Goal: Transaction & Acquisition: Purchase product/service

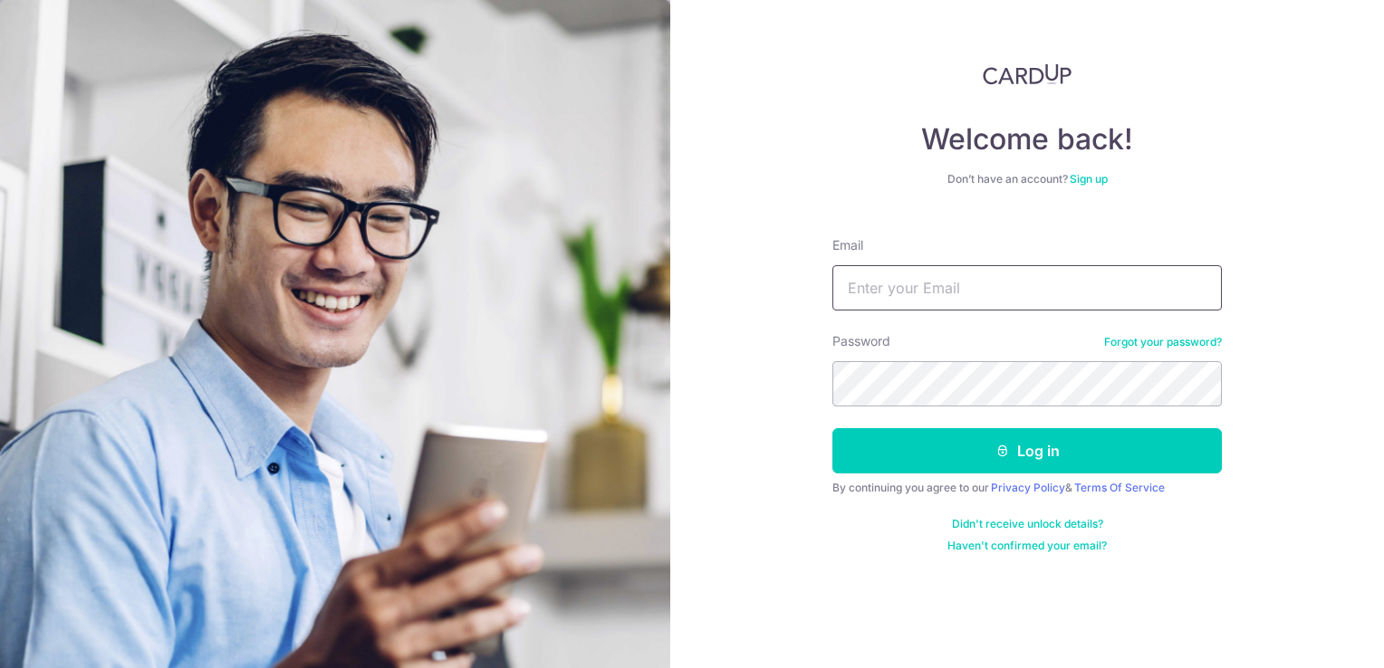
drag, startPoint x: 830, startPoint y: 255, endPoint x: 894, endPoint y: 288, distance: 72.1
click at [846, 264] on div "Welcome back! Don’t have an account? Sign up Email Password Forgot your passwor…" at bounding box center [1027, 334] width 714 height 668
drag, startPoint x: 894, startPoint y: 288, endPoint x: 937, endPoint y: 299, distance: 44.8
click at [937, 299] on input "Email" at bounding box center [1026, 287] width 389 height 45
click at [931, 293] on input "Email" at bounding box center [1026, 287] width 389 height 45
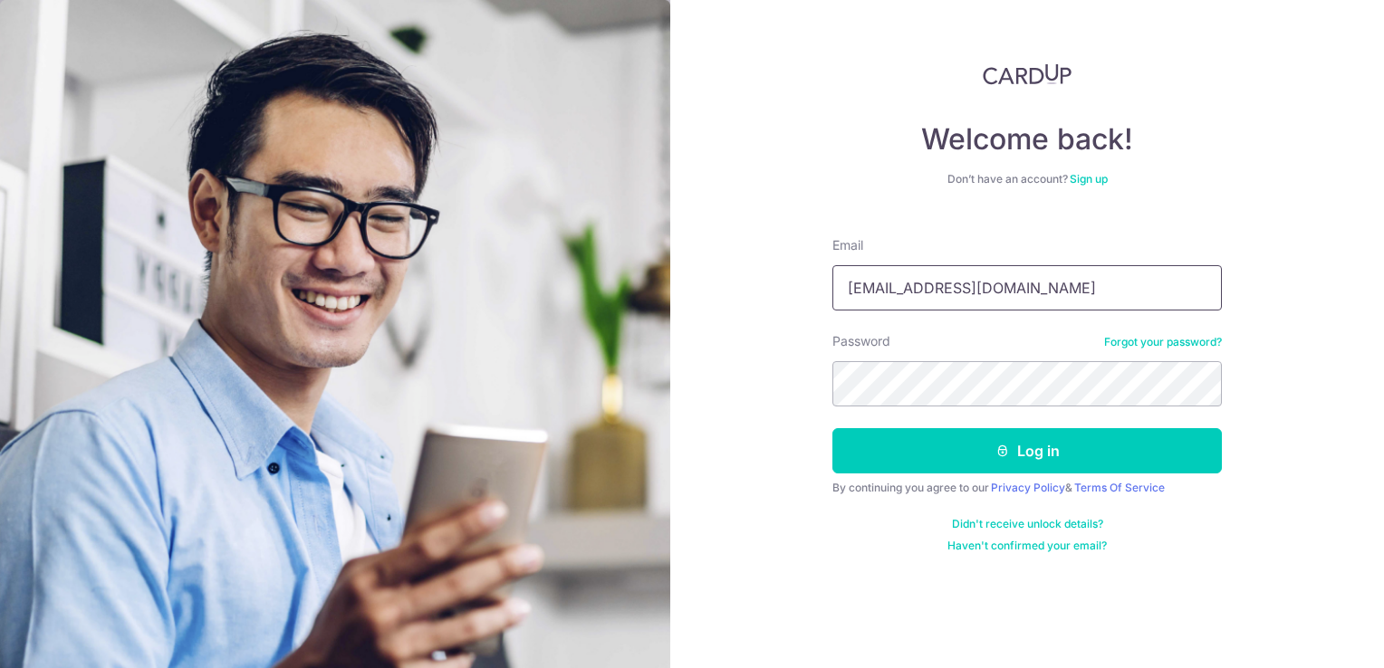
type input "[EMAIL_ADDRESS][DOMAIN_NAME]"
click at [832, 428] on button "Log in" at bounding box center [1026, 450] width 389 height 45
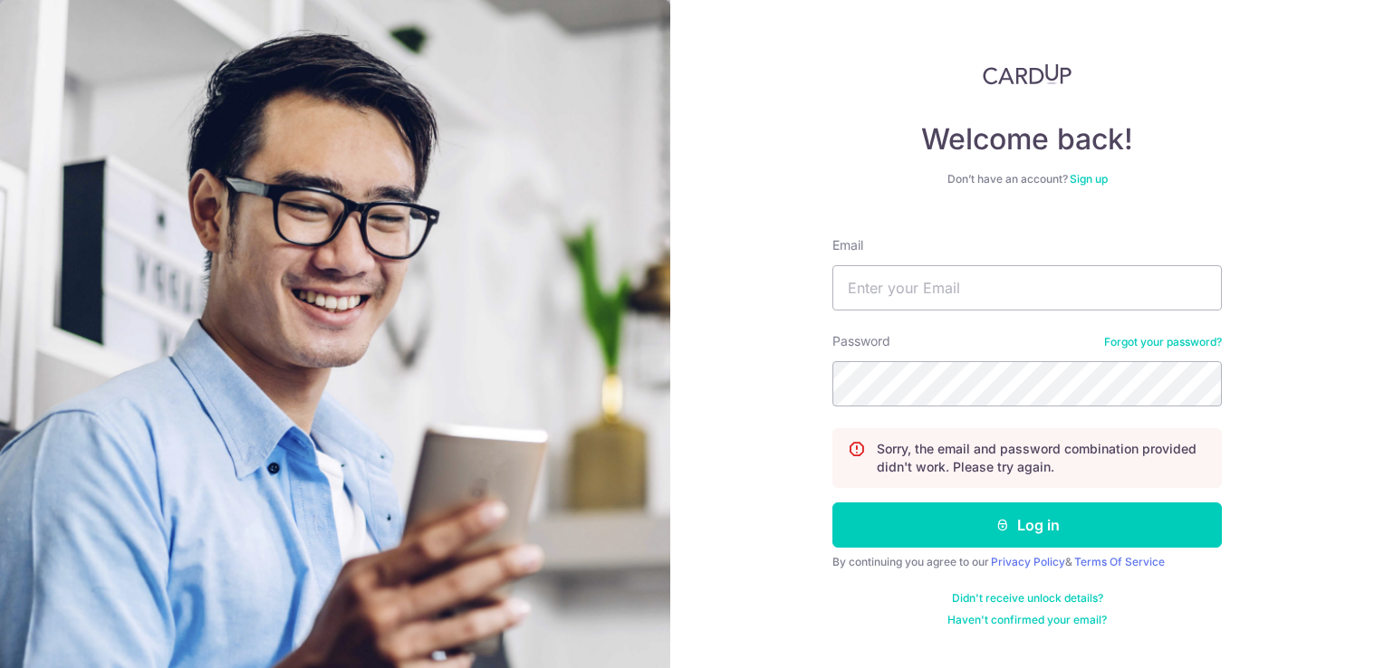
drag, startPoint x: 966, startPoint y: 223, endPoint x: 989, endPoint y: 253, distance: 37.5
click at [967, 227] on form "Email Password Forgot your password? Sorry, the email and password combination …" at bounding box center [1026, 425] width 389 height 405
click at [1009, 277] on input "Email" at bounding box center [1026, 287] width 389 height 45
type input "[EMAIL_ADDRESS][DOMAIN_NAME]"
click at [832, 503] on button "Log in" at bounding box center [1026, 525] width 389 height 45
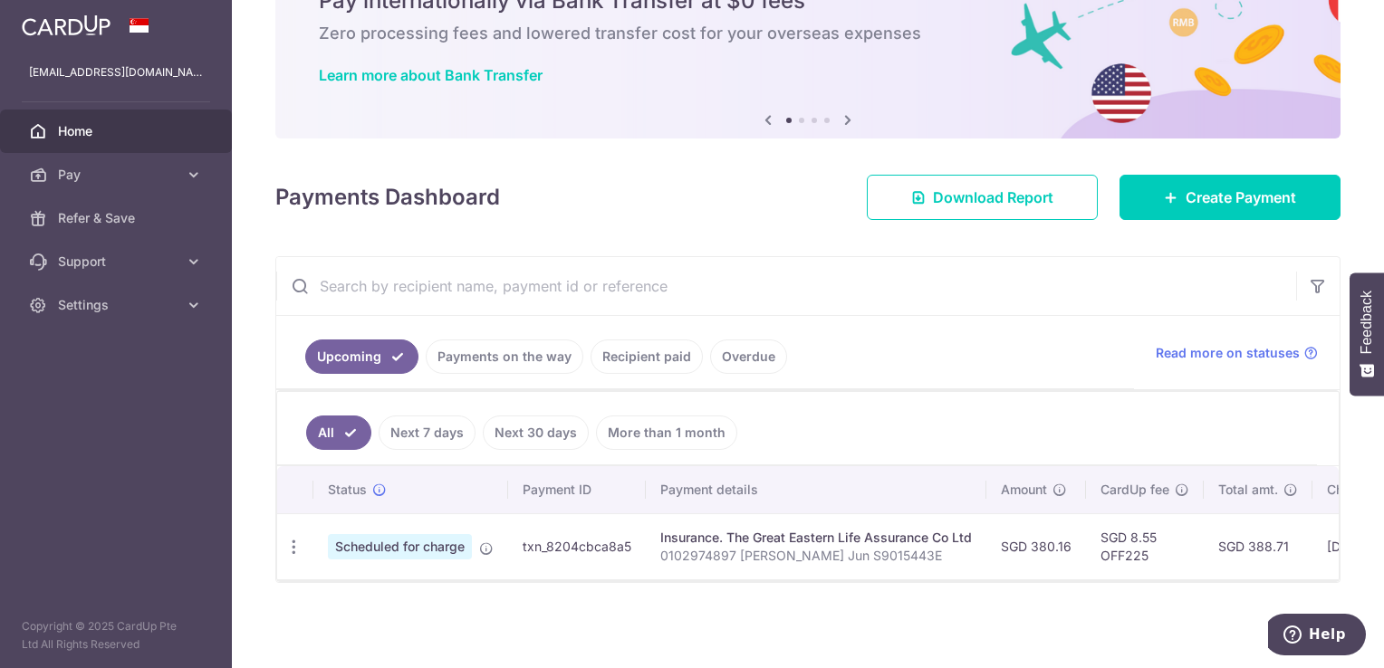
scroll to position [99, 0]
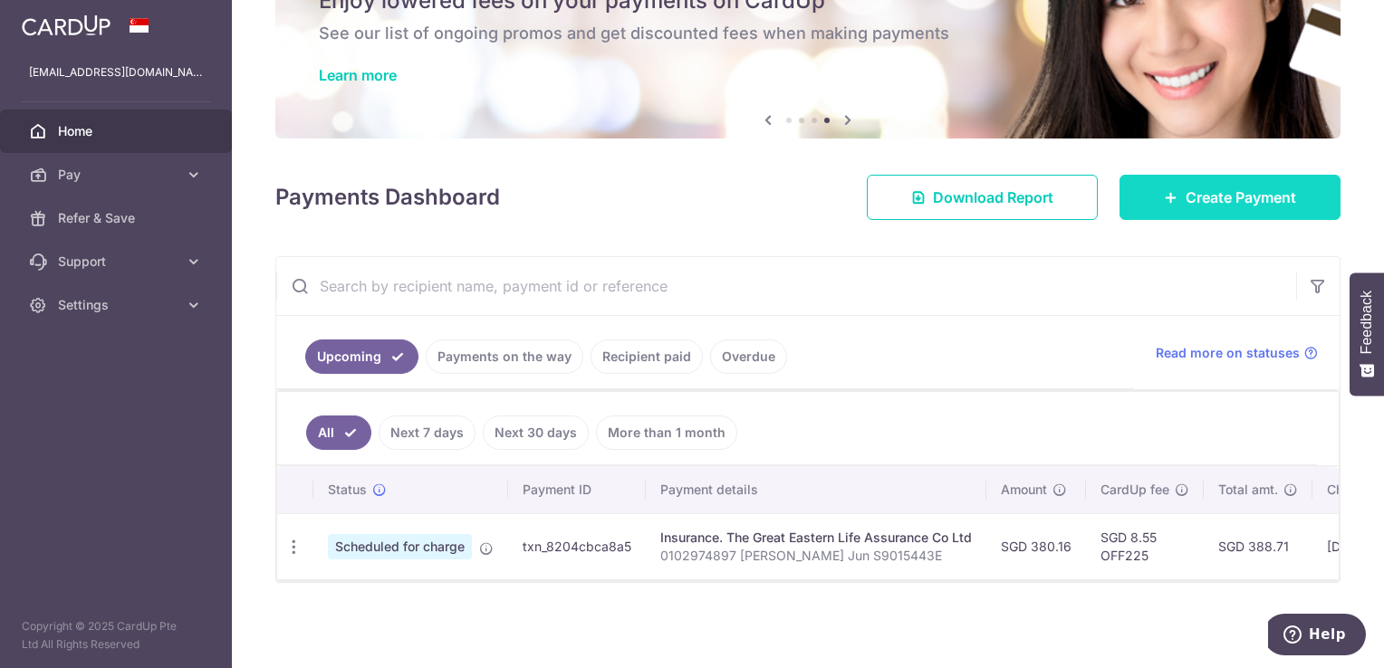
click at [1234, 190] on span "Create Payment" at bounding box center [1240, 198] width 110 height 22
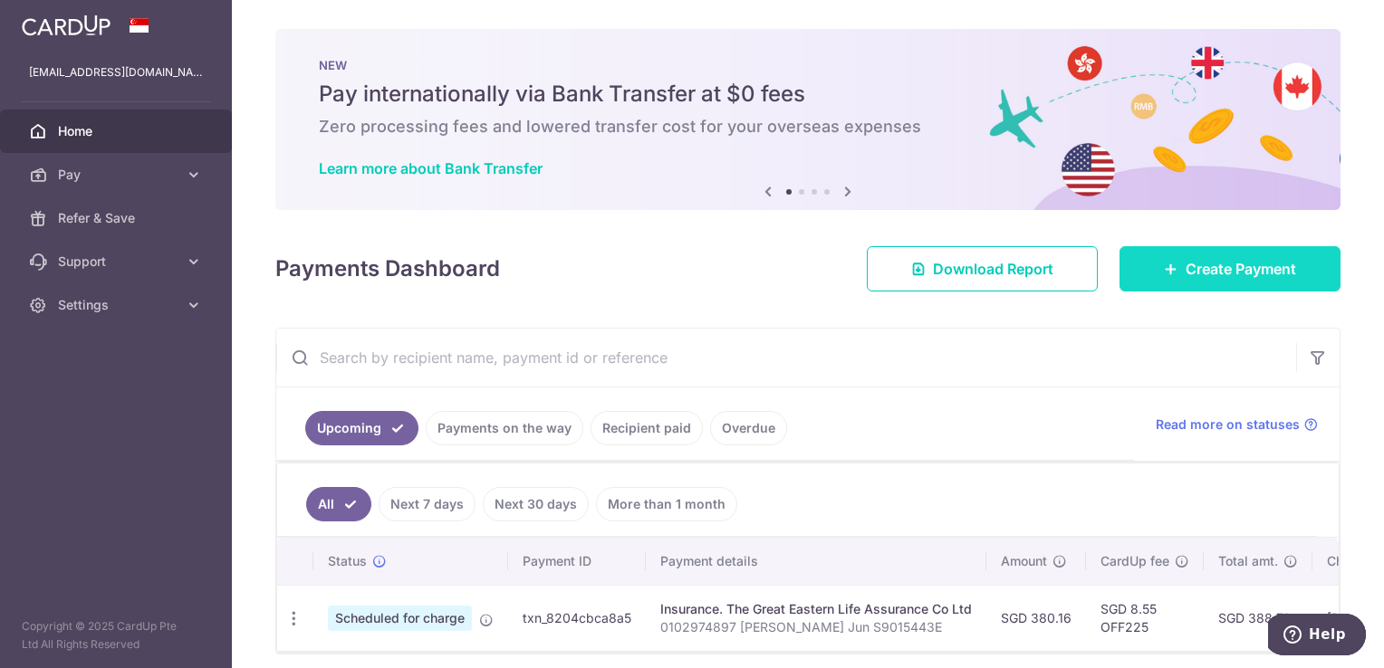
click at [1185, 272] on span "Create Payment" at bounding box center [1240, 269] width 110 height 22
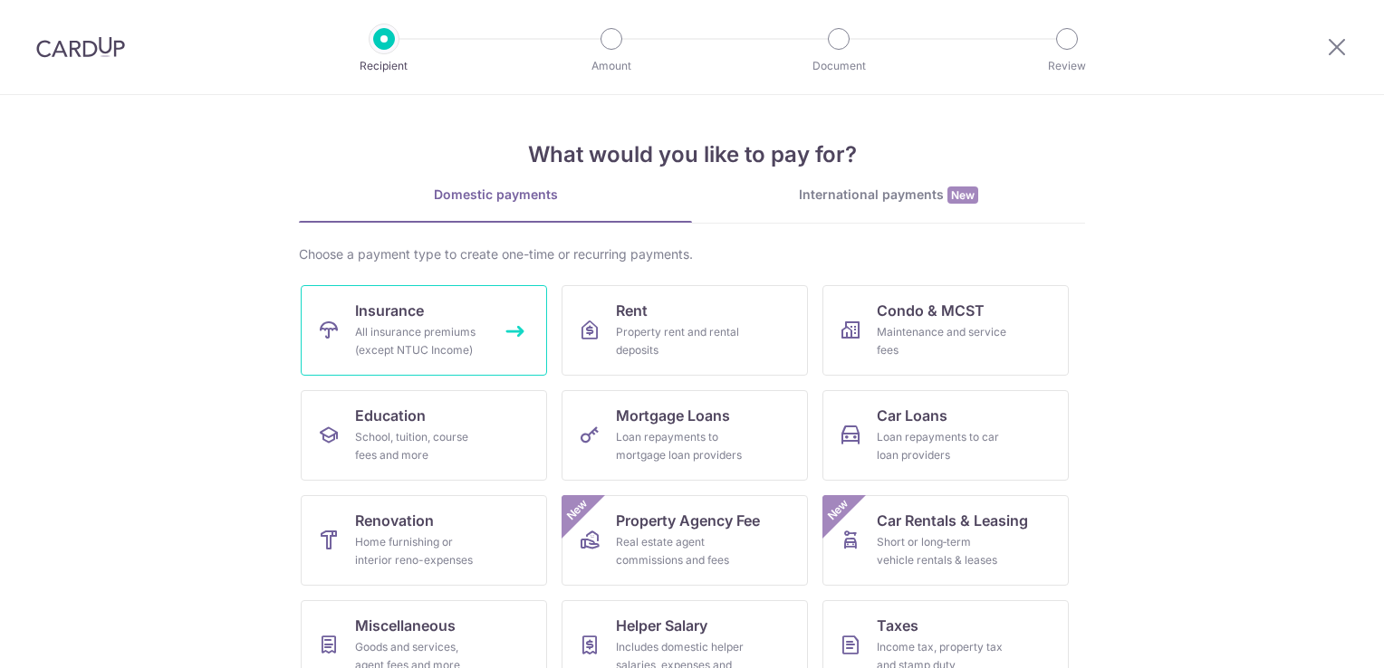
click at [301, 314] on link "Insurance All insurance premiums (except NTUC Income)" at bounding box center [424, 330] width 246 height 91
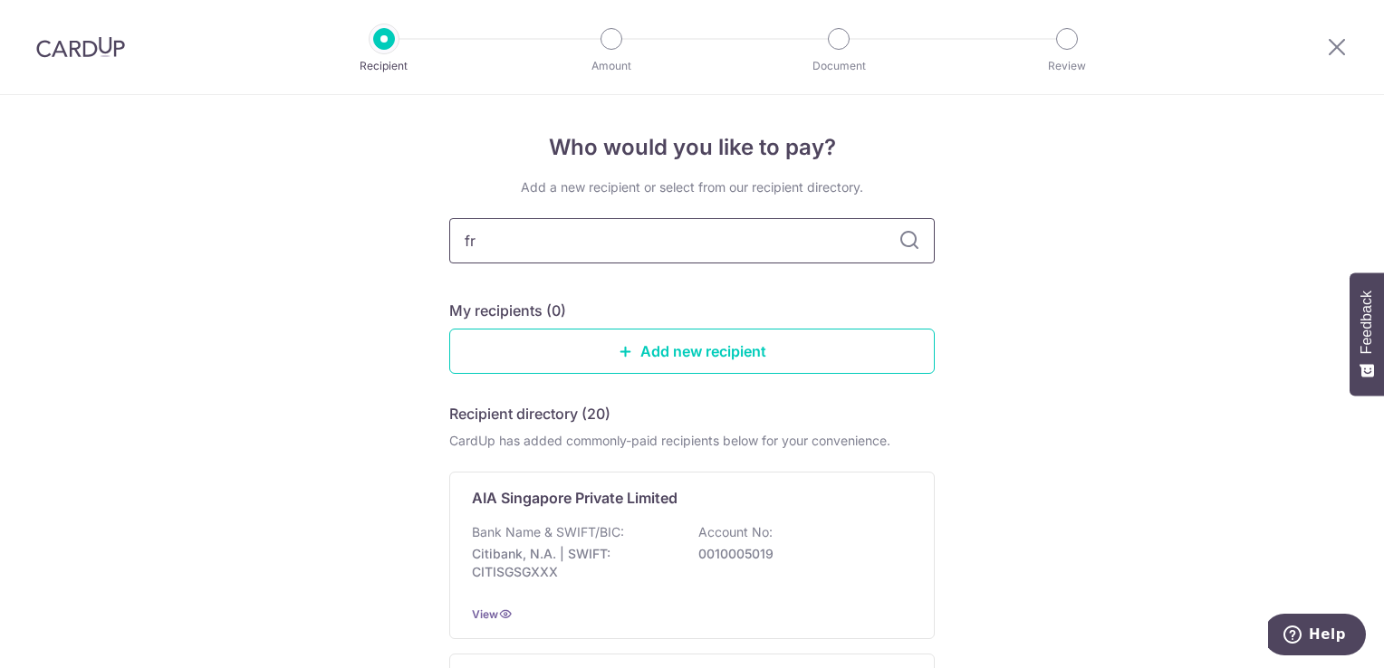
type input "f"
type input "great"
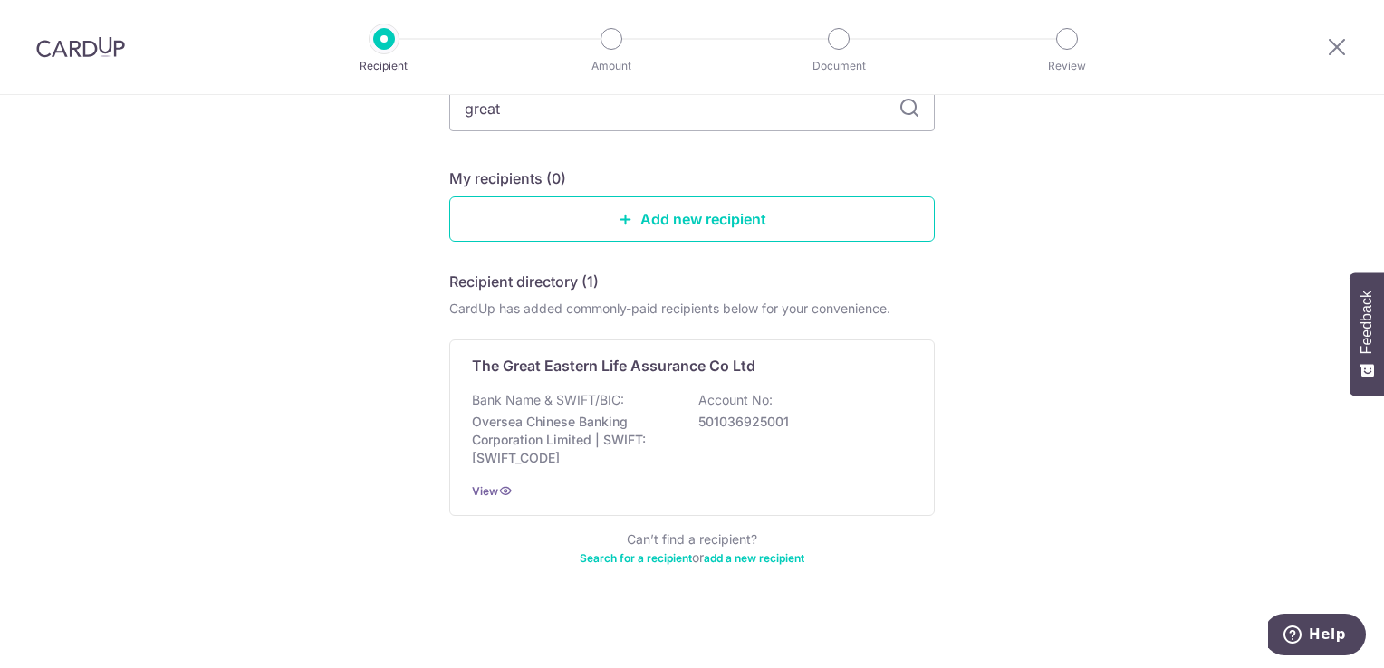
scroll to position [136, 0]
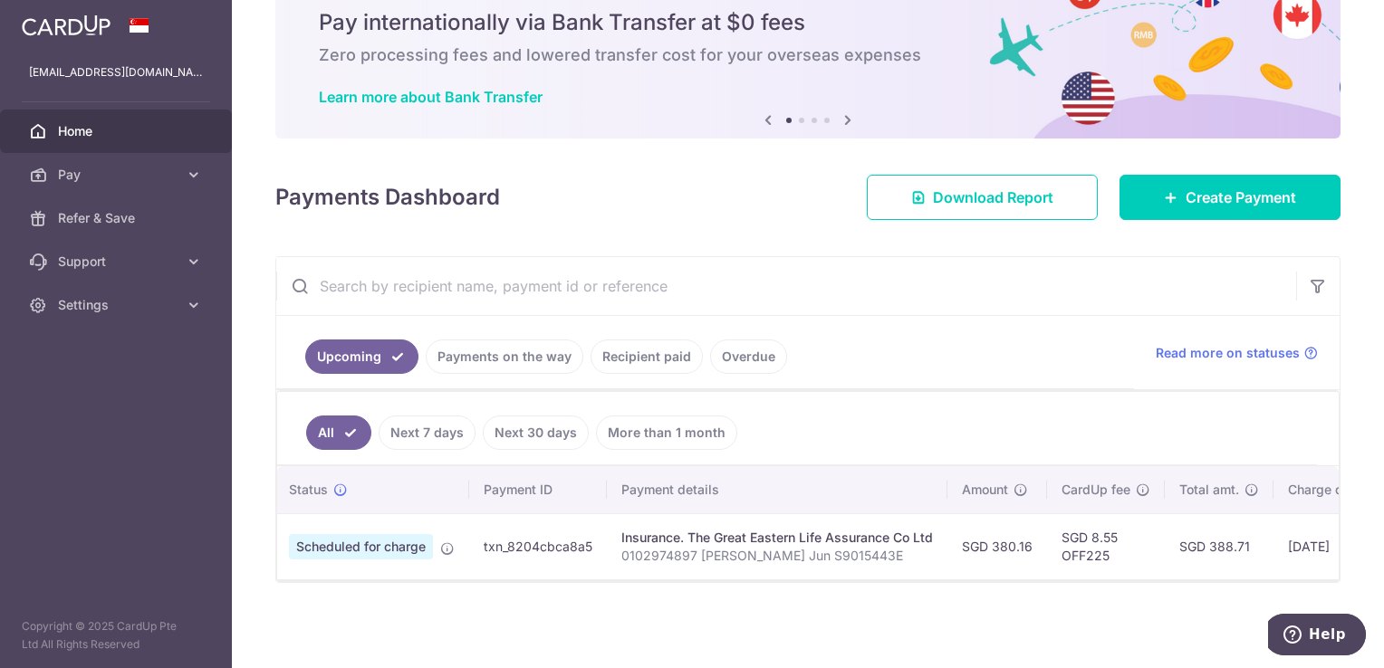
scroll to position [0, 123]
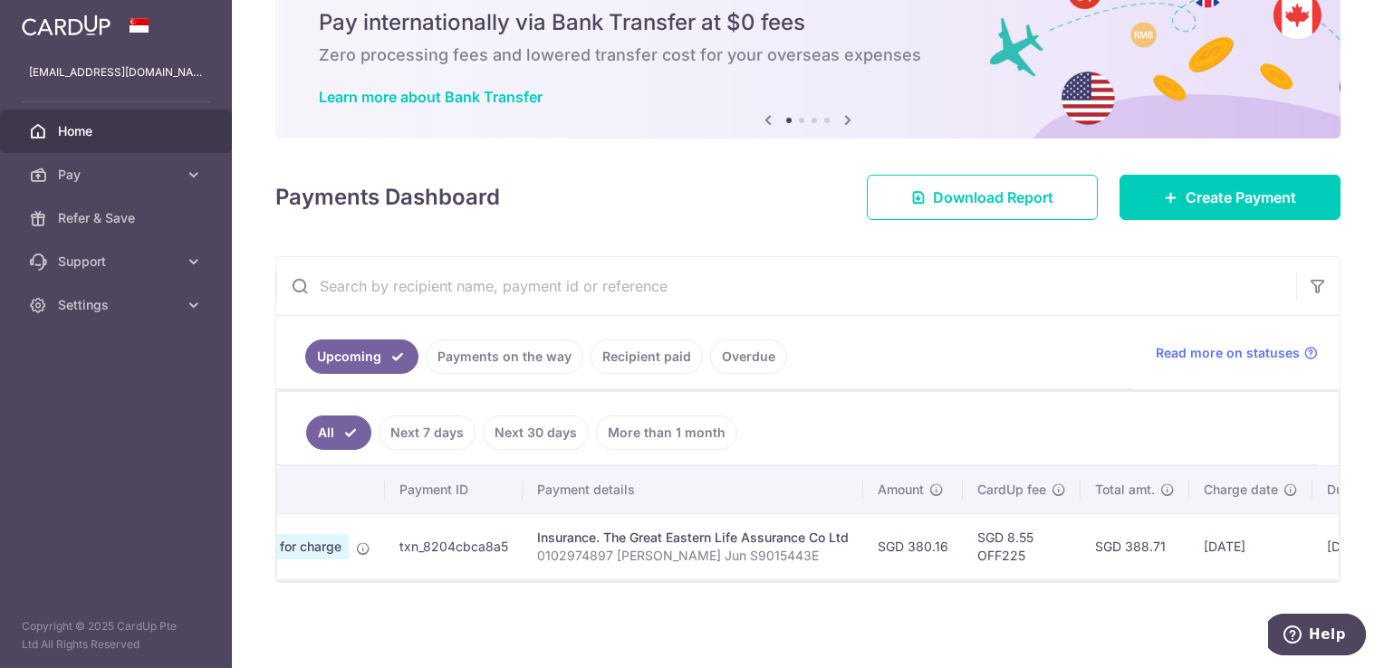
click at [824, 529] on div "Insurance. The Great Eastern Life Assurance Co Ltd" at bounding box center [693, 538] width 312 height 18
drag, startPoint x: 884, startPoint y: 566, endPoint x: 1051, endPoint y: 564, distance: 167.5
click at [1051, 564] on tr "Update payment Cancel payment Scheduled for charge txn_8204cbca8a5 Insurance. T…" at bounding box center [853, 546] width 1399 height 66
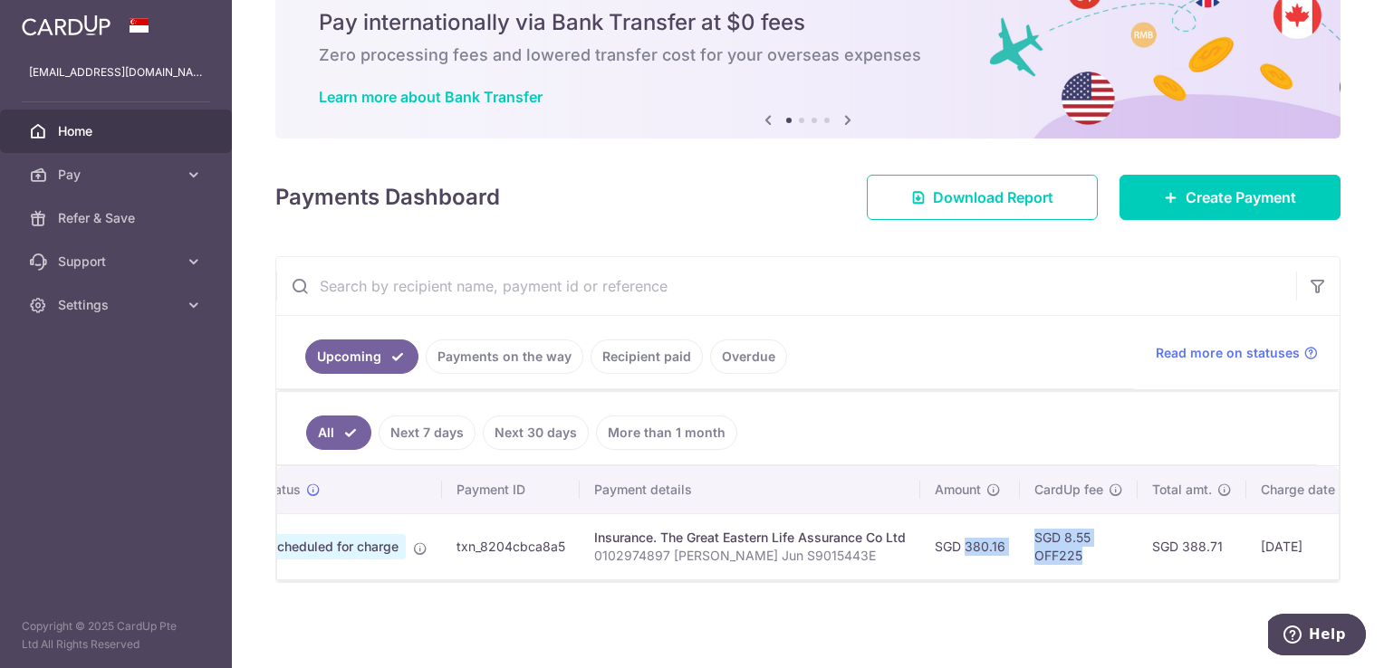
scroll to position [0, 0]
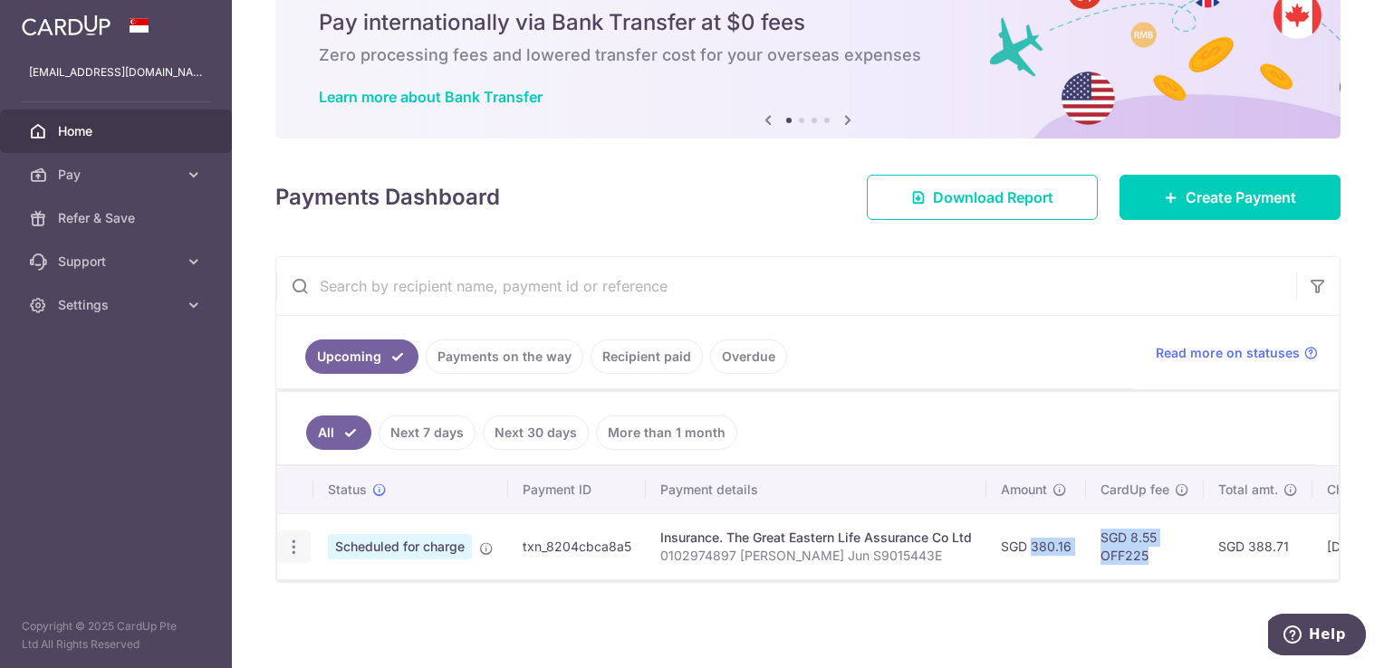
click at [296, 538] on icon "button" at bounding box center [293, 547] width 19 height 19
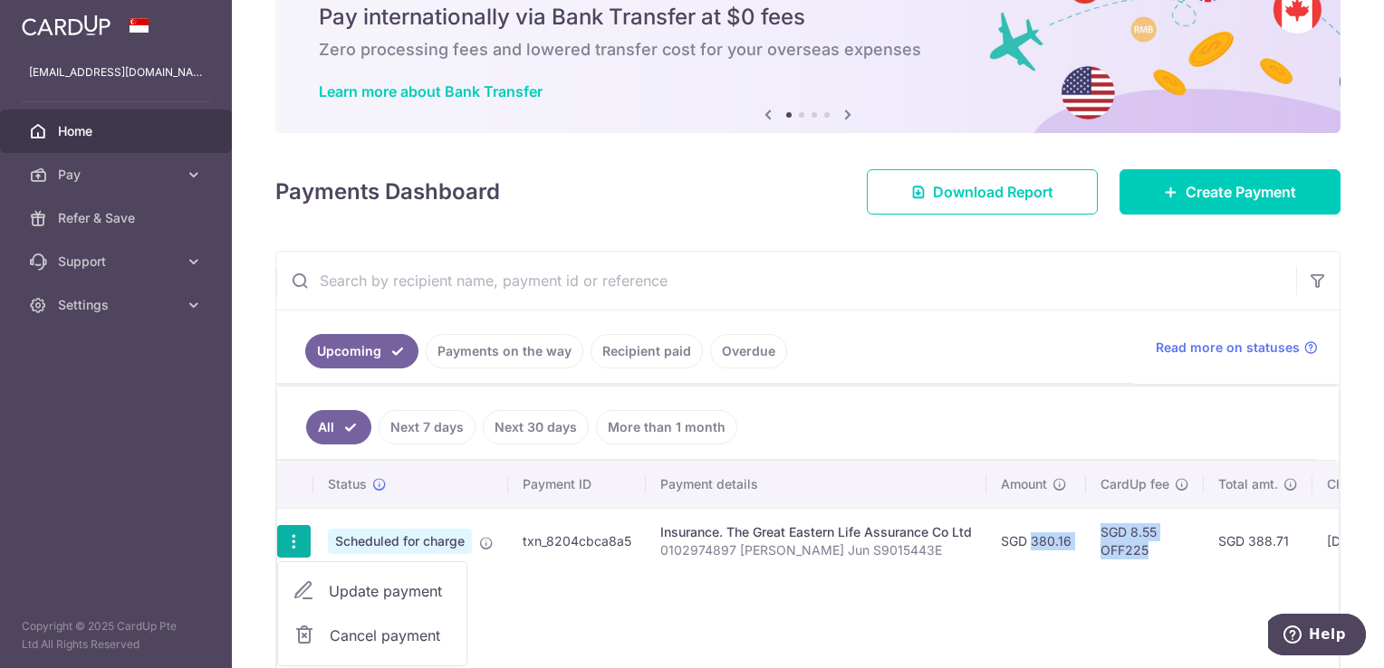
scroll to position [181, 0]
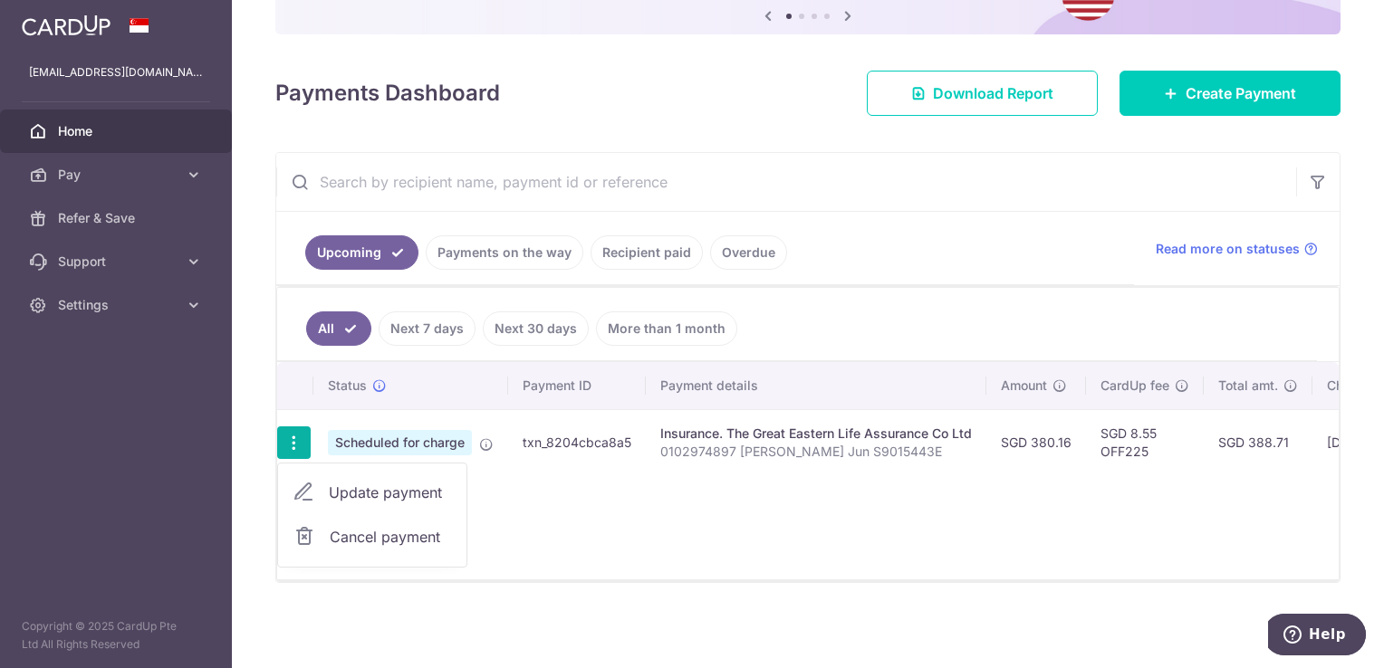
click at [545, 474] on div "Status Payment ID Payment details Amount CardUp fee Total amt. Charge date Due …" at bounding box center [807, 470] width 1061 height 217
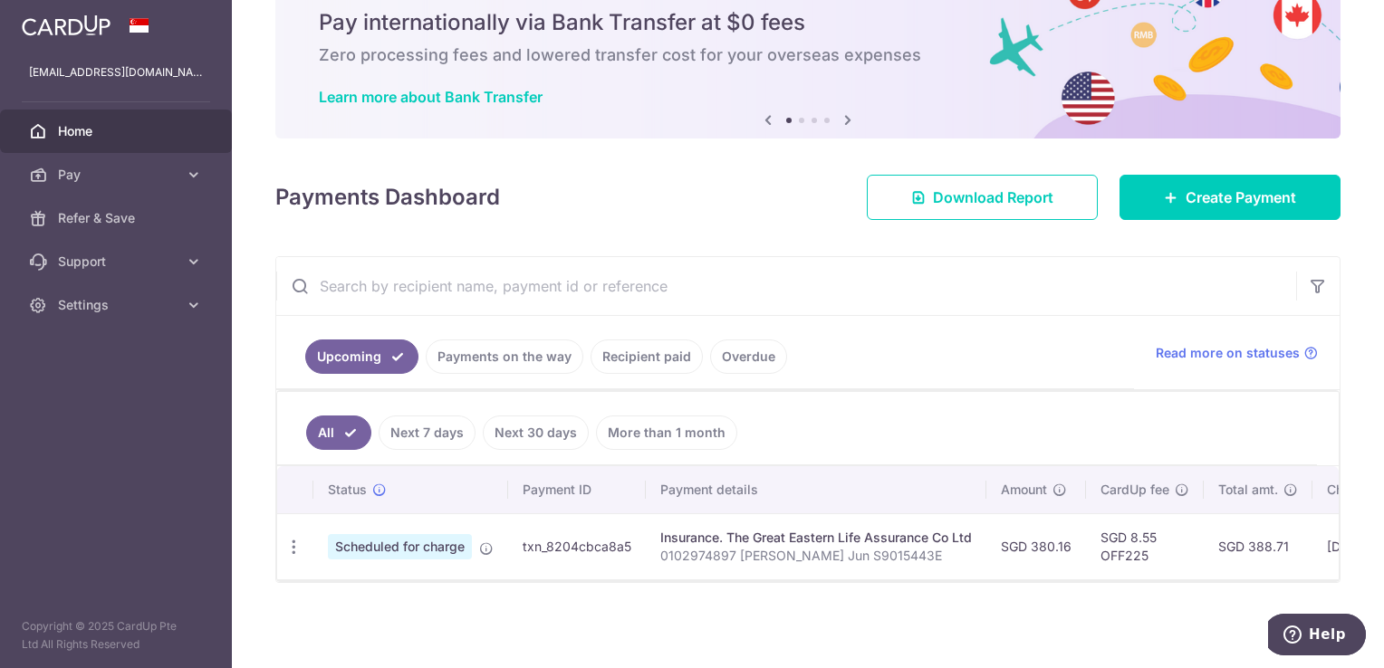
scroll to position [77, 0]
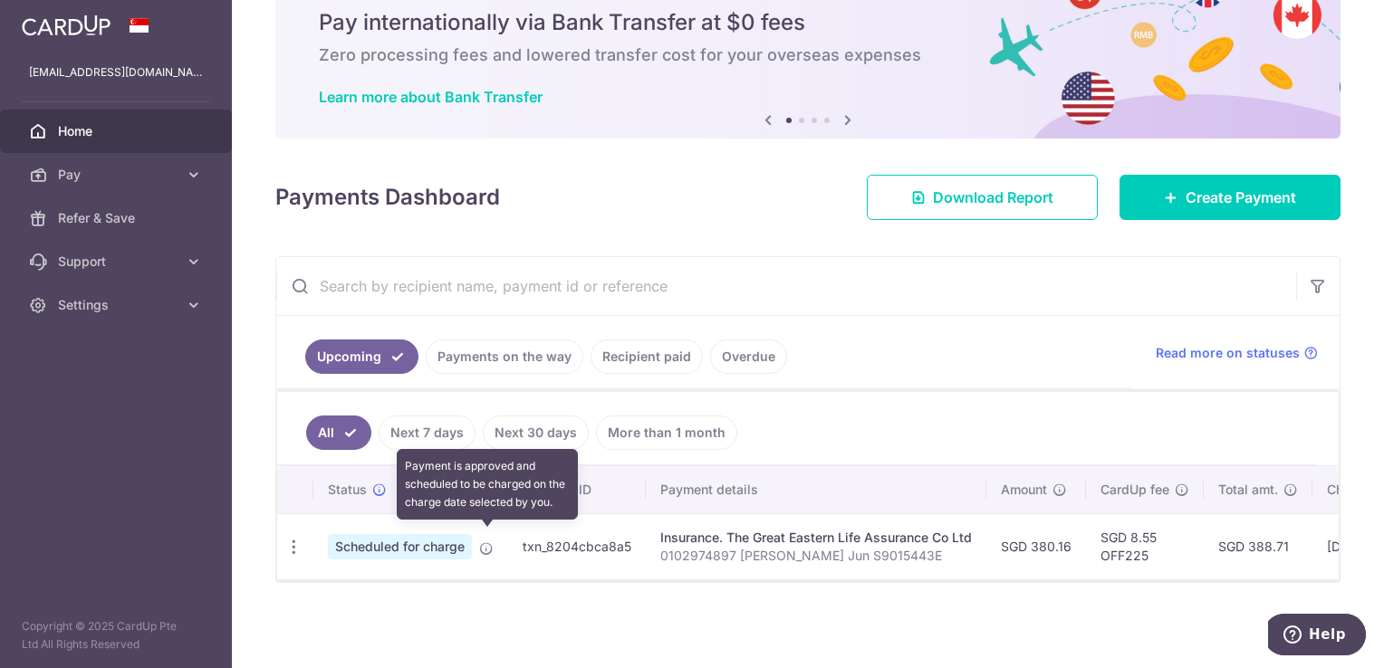
click at [490, 542] on icon at bounding box center [486, 549] width 14 height 14
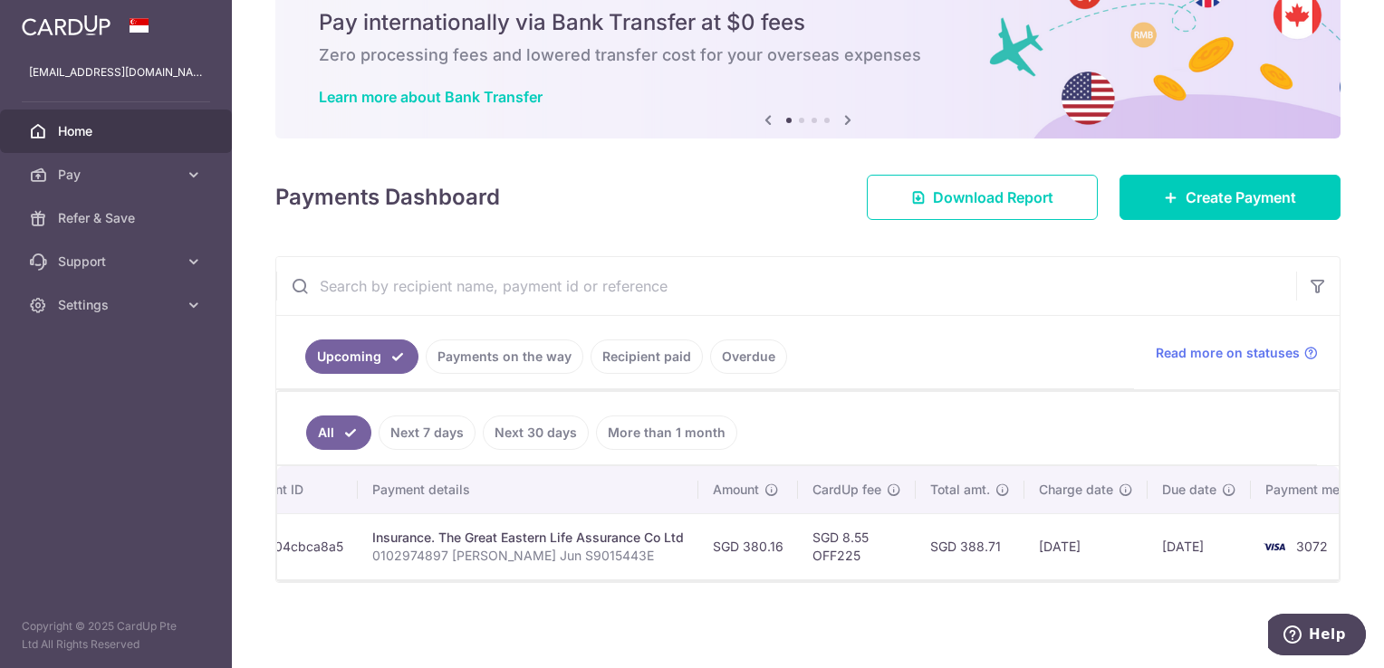
scroll to position [0, 340]
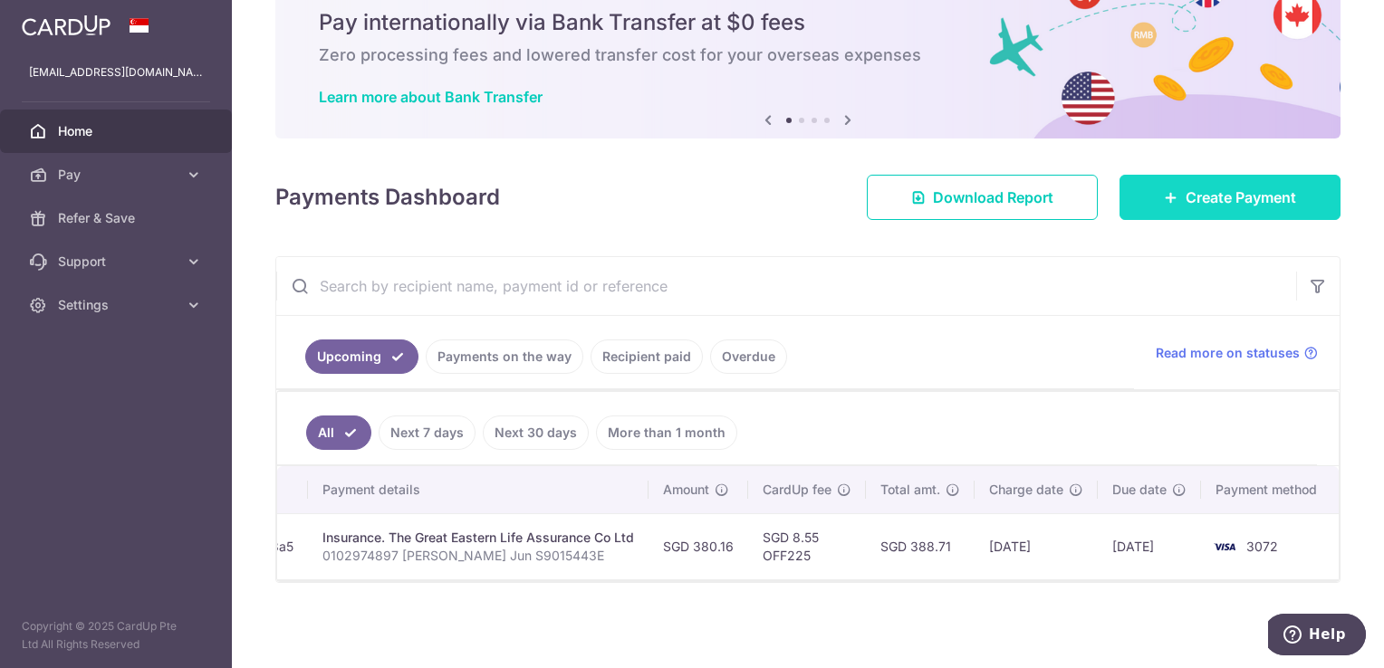
click at [1194, 187] on span "Create Payment" at bounding box center [1240, 198] width 110 height 22
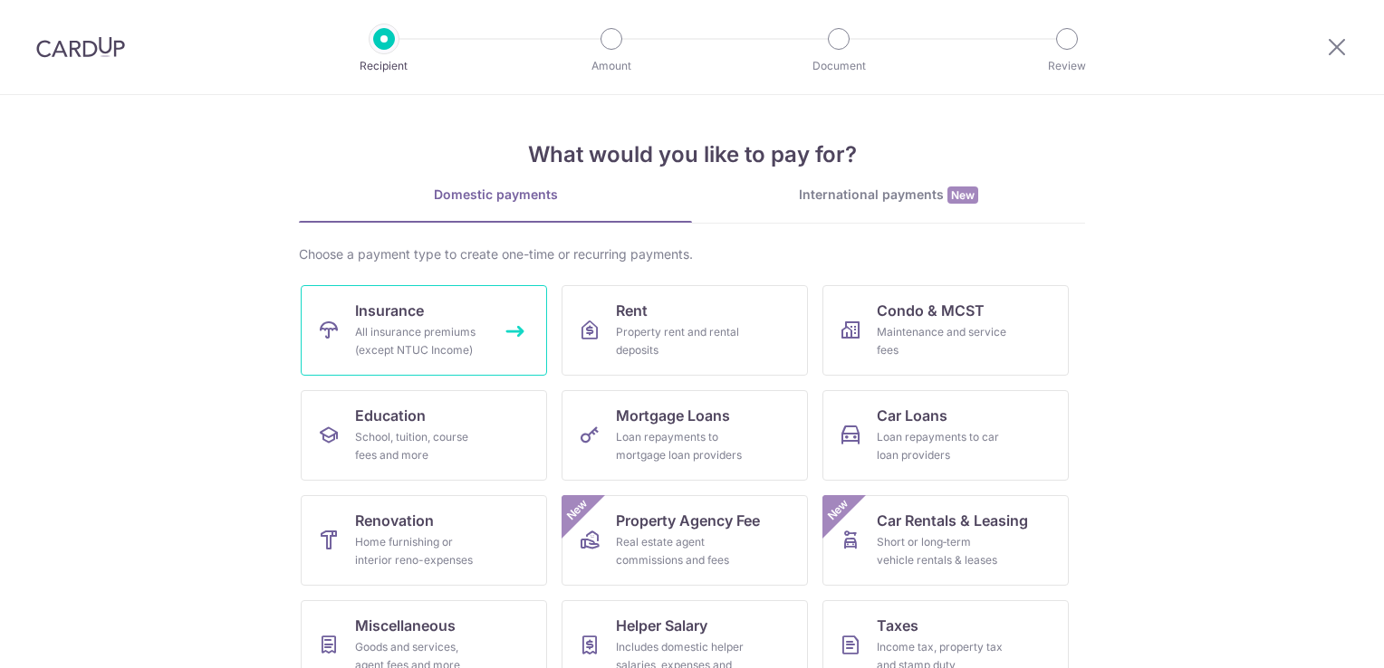
click at [425, 354] on div "All insurance premiums (except NTUC Income)" at bounding box center [420, 341] width 130 height 36
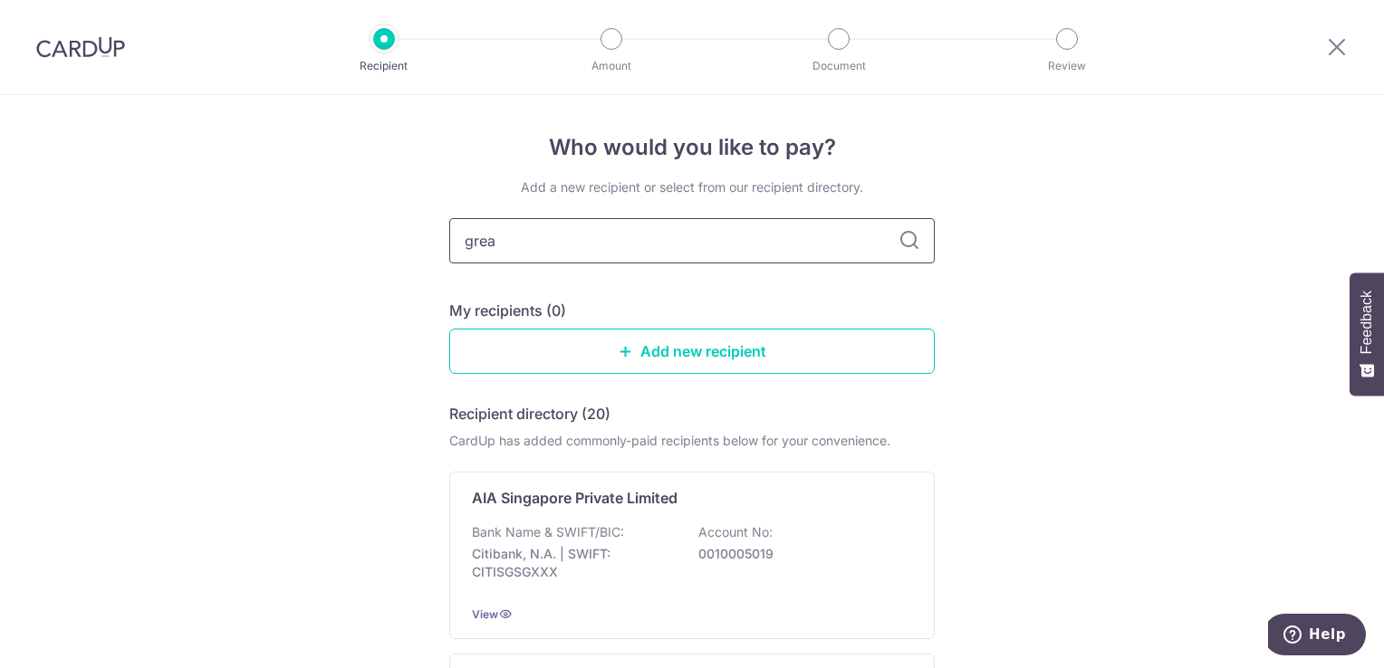
type input "great"
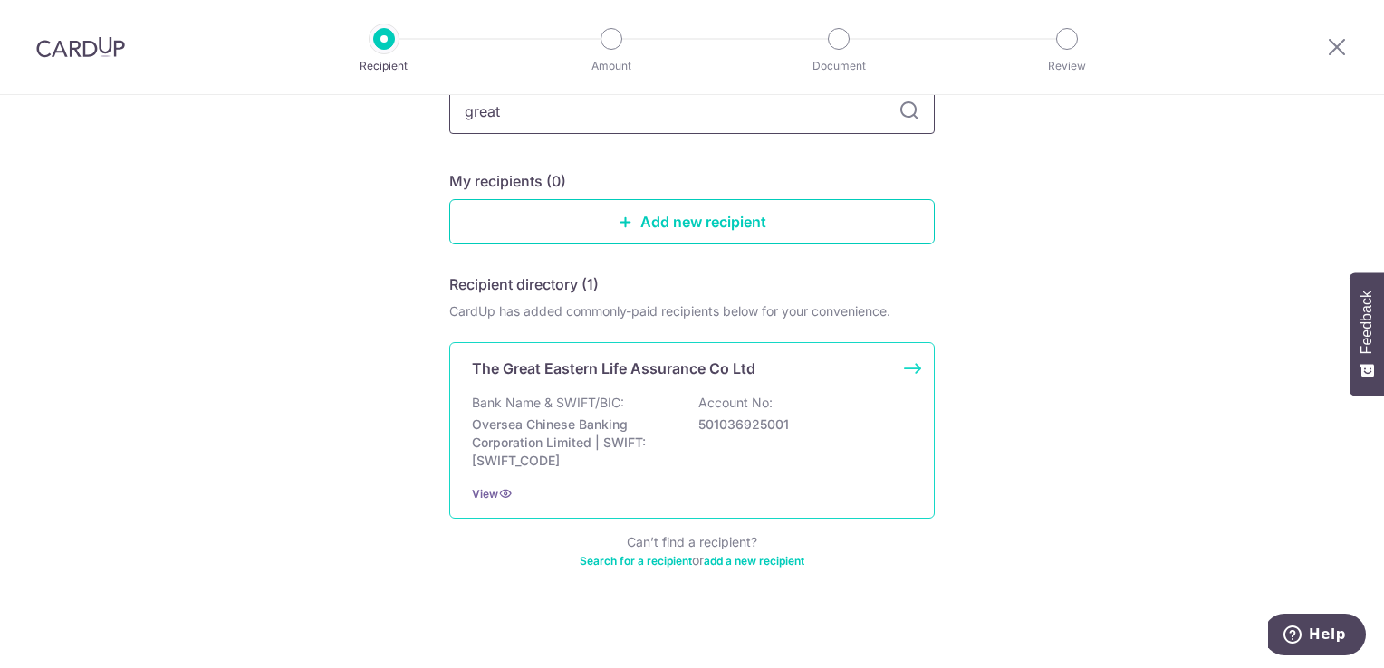
scroll to position [136, 0]
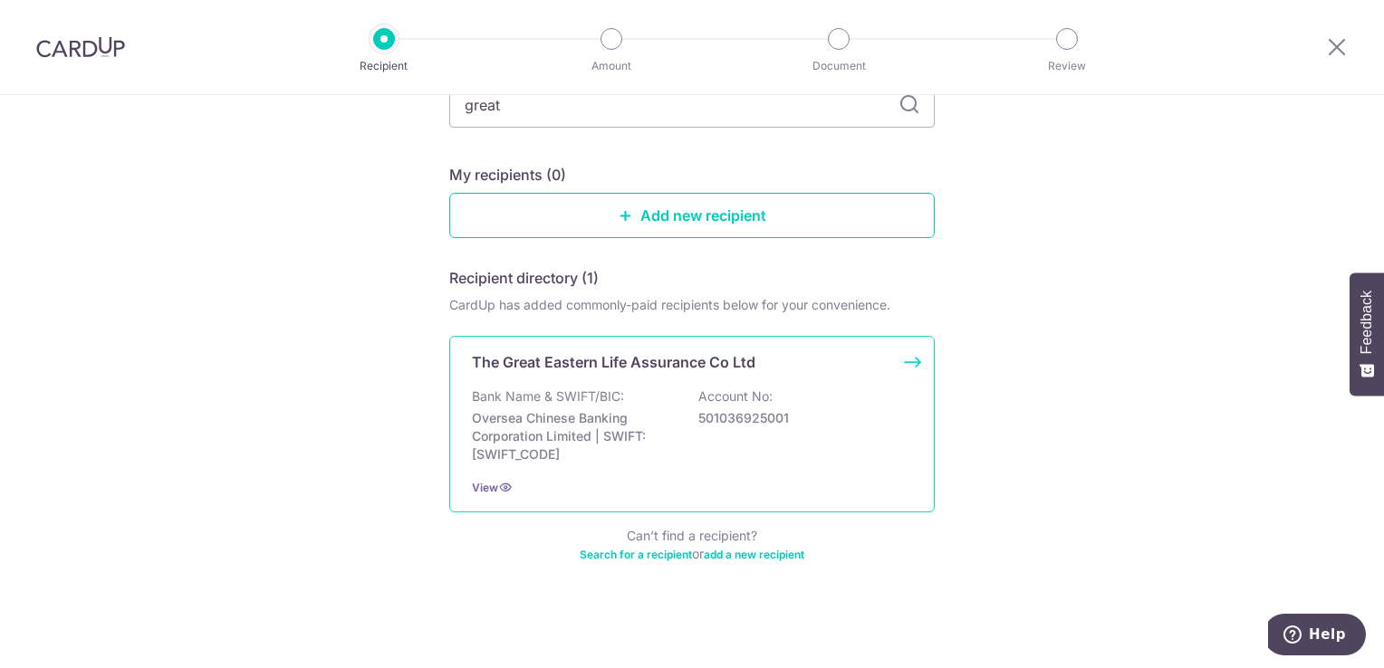
click at [833, 404] on div "Bank Name & SWIFT/BIC: Oversea Chinese Banking Corporation Limited | SWIFT: [SW…" at bounding box center [692, 426] width 440 height 76
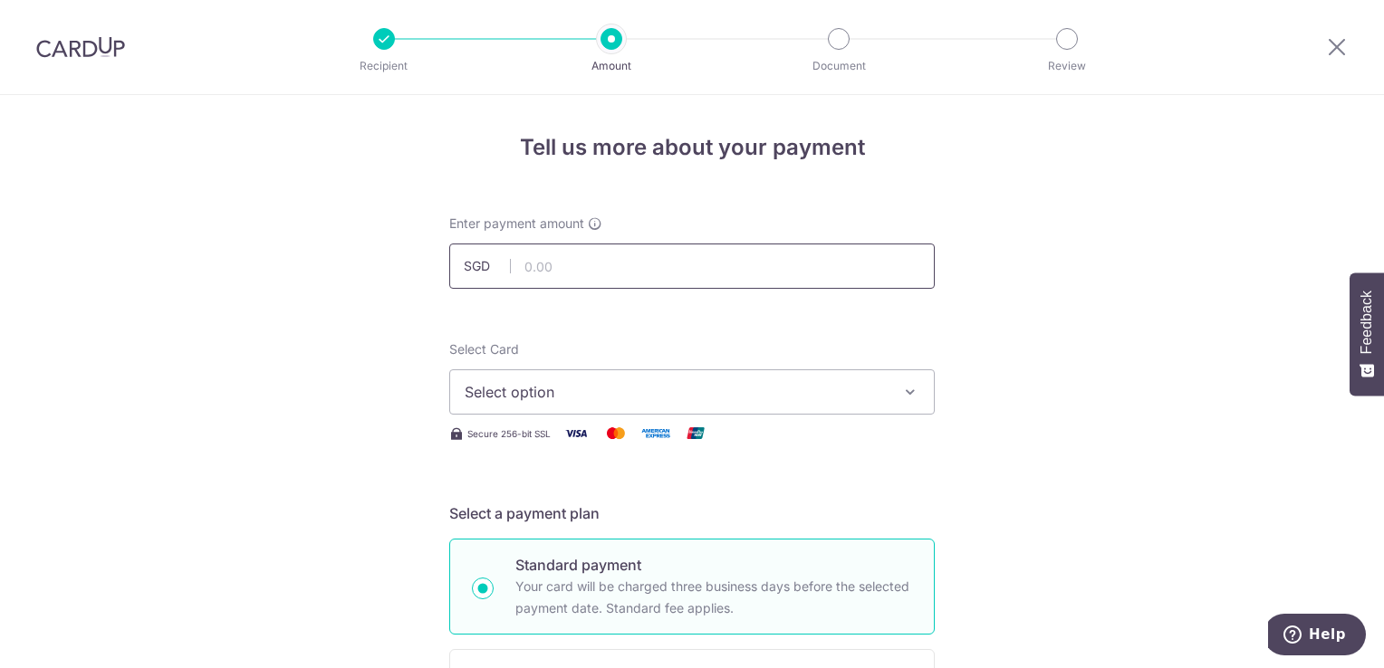
click at [667, 264] on input "text" at bounding box center [691, 266] width 485 height 45
click at [677, 267] on input "text" at bounding box center [691, 266] width 485 height 45
paste input "547.57"
type input "547.57"
click at [804, 393] on span "Select option" at bounding box center [676, 392] width 422 height 22
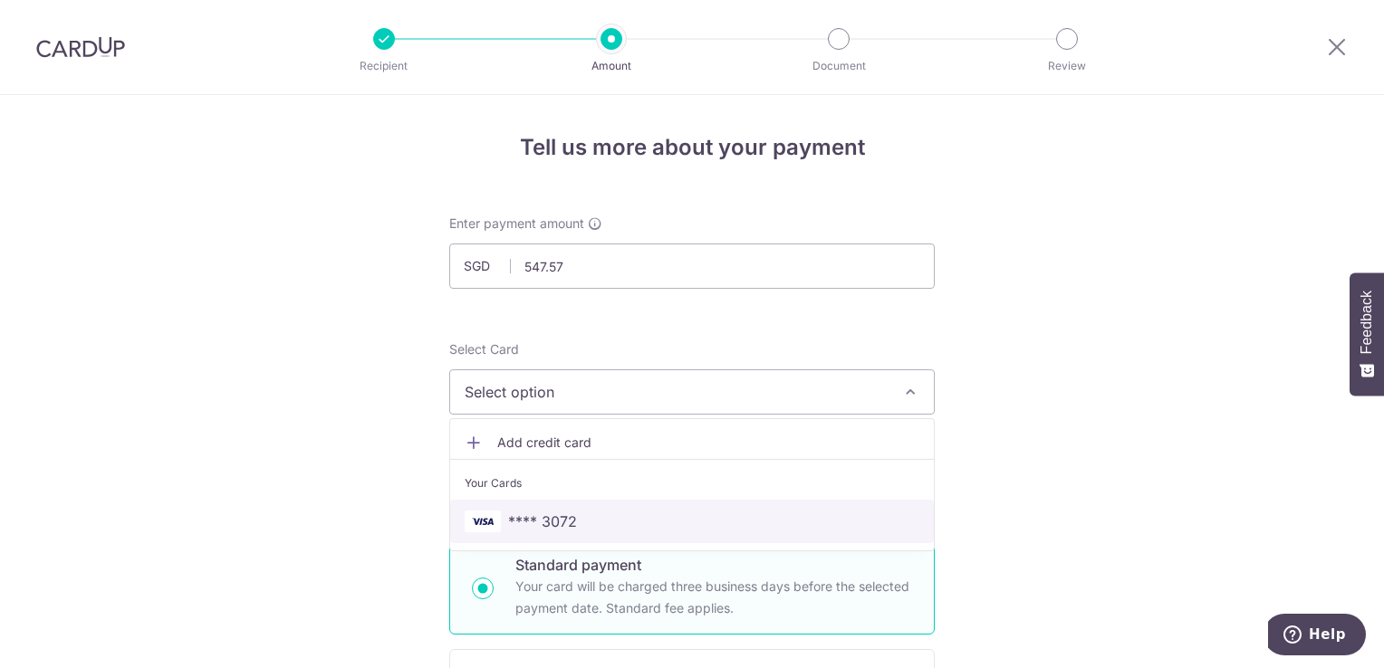
click at [750, 520] on span "**** 3072" at bounding box center [692, 522] width 455 height 22
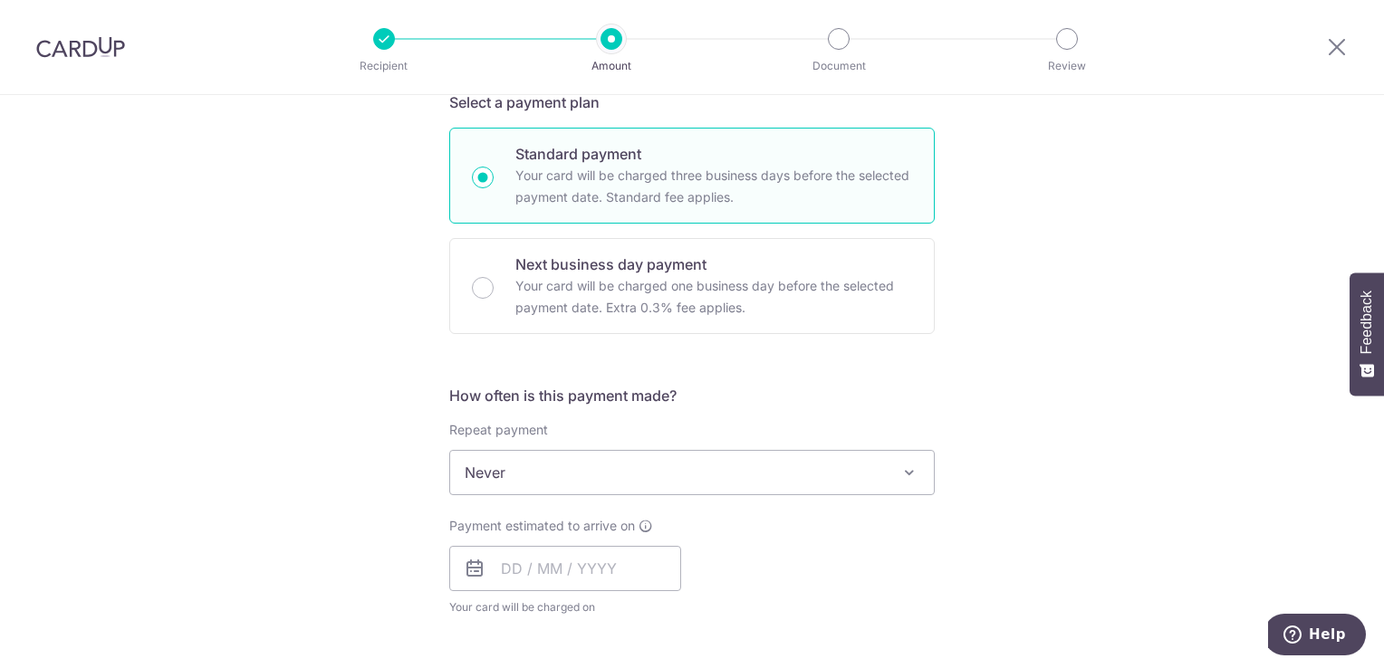
scroll to position [453, 0]
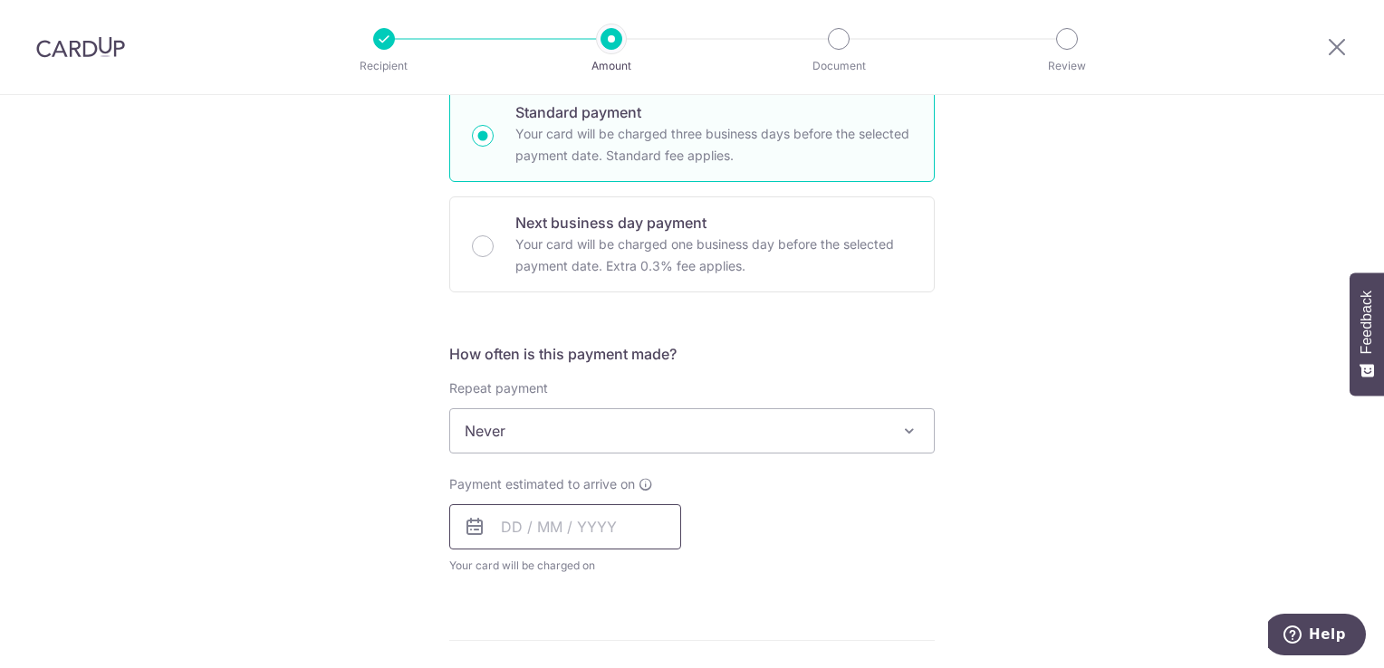
click at [616, 530] on input "text" at bounding box center [565, 526] width 232 height 45
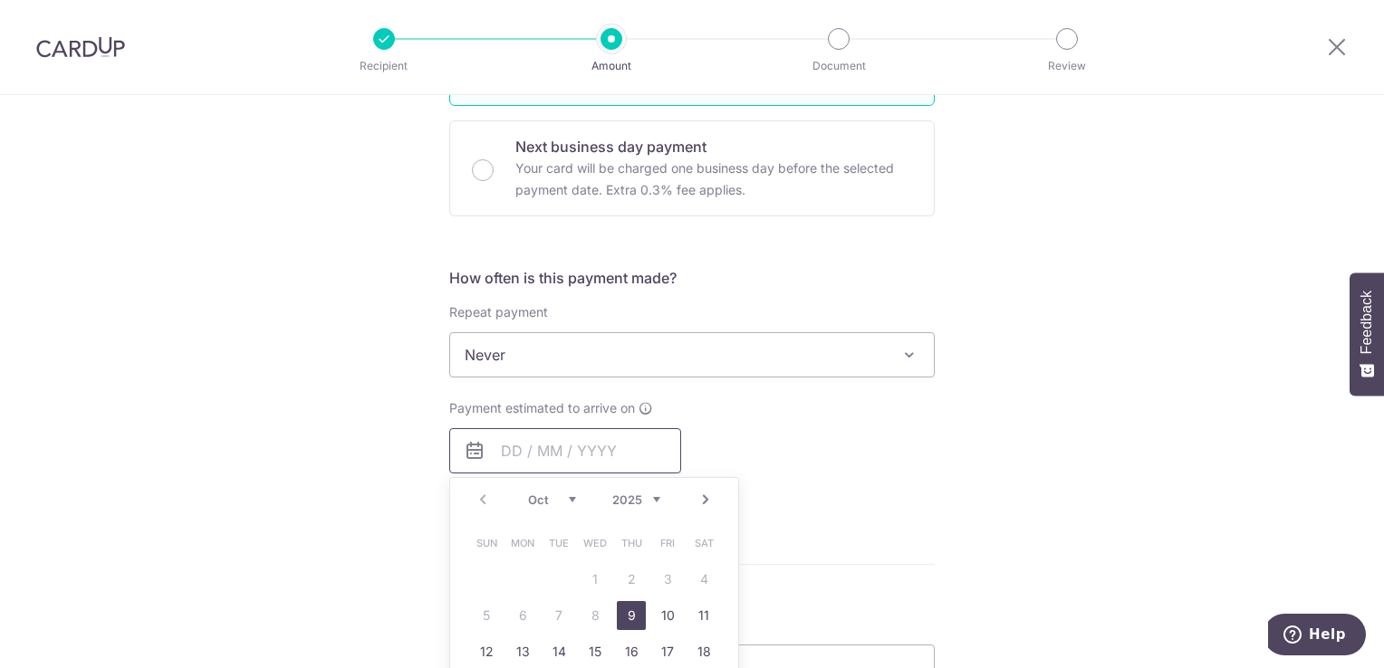
scroll to position [634, 0]
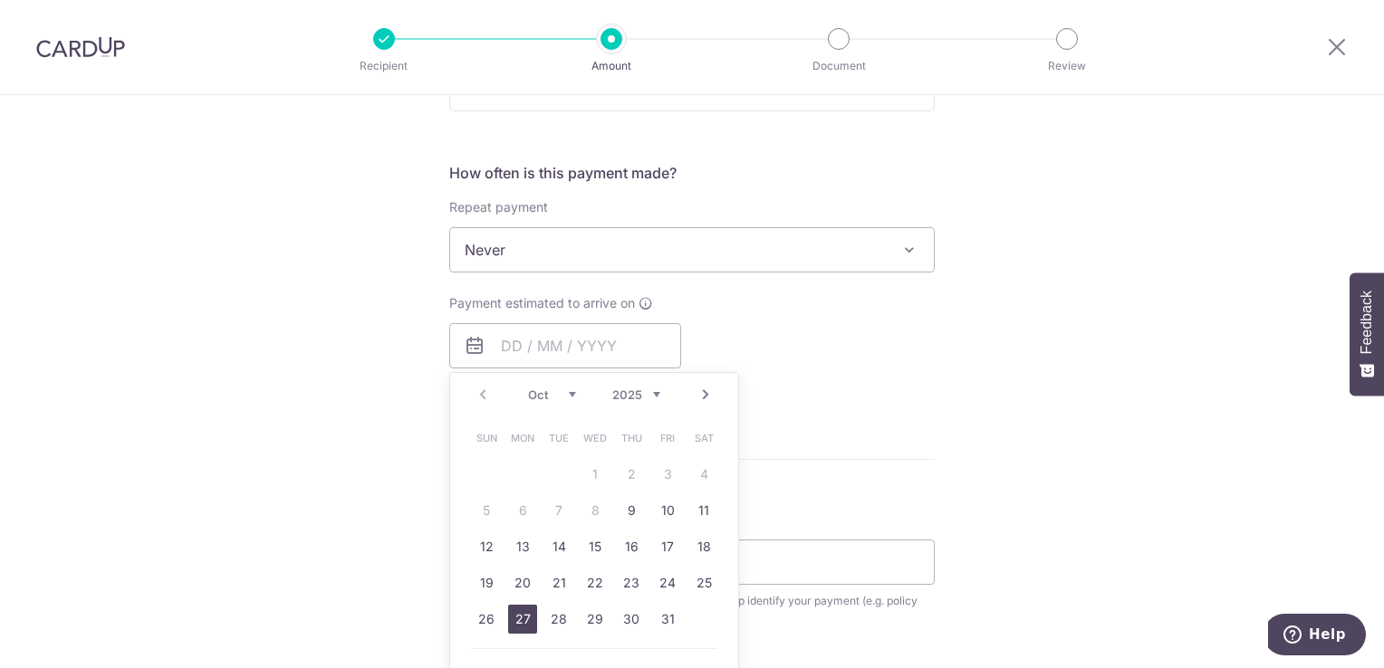
click at [521, 613] on link "27" at bounding box center [522, 619] width 29 height 29
type input "[DATE]"
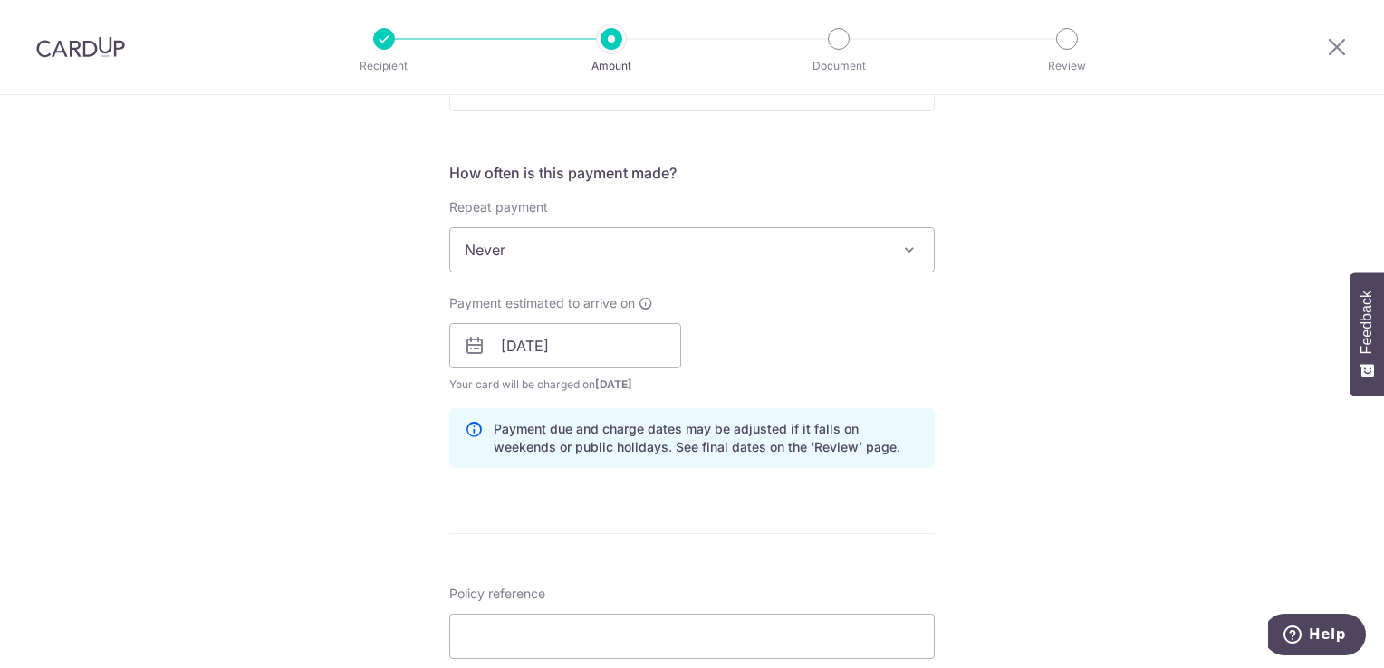
click at [1022, 322] on div "Tell us more about your payment Enter payment amount SGD 547.57 547.57 Select C…" at bounding box center [692, 317] width 1384 height 1712
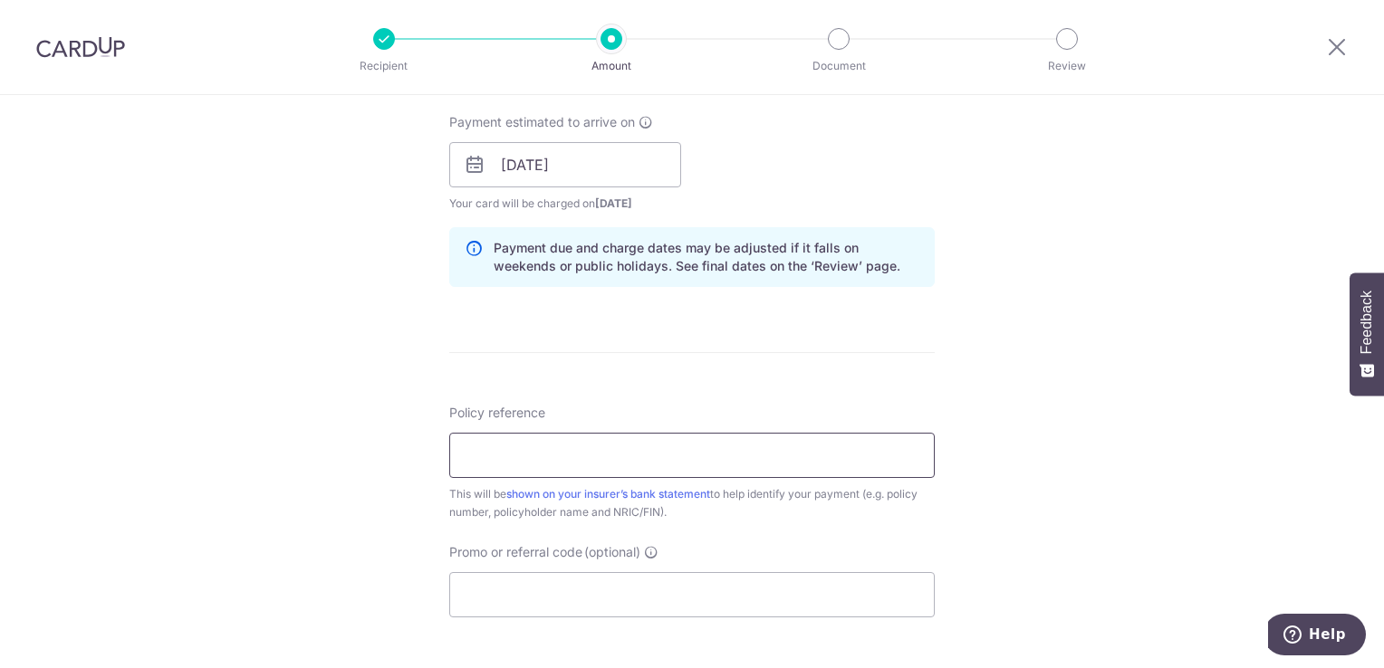
click at [794, 449] on input "Policy reference" at bounding box center [691, 455] width 485 height 45
click at [528, 453] on input "Policy reference" at bounding box center [691, 455] width 485 height 45
paste input "0102975479"
click at [597, 447] on input "0102975479" at bounding box center [691, 455] width 485 height 45
click at [667, 451] on input "0102975479 [PERSON_NAME] Jun S9015443E" at bounding box center [691, 455] width 485 height 45
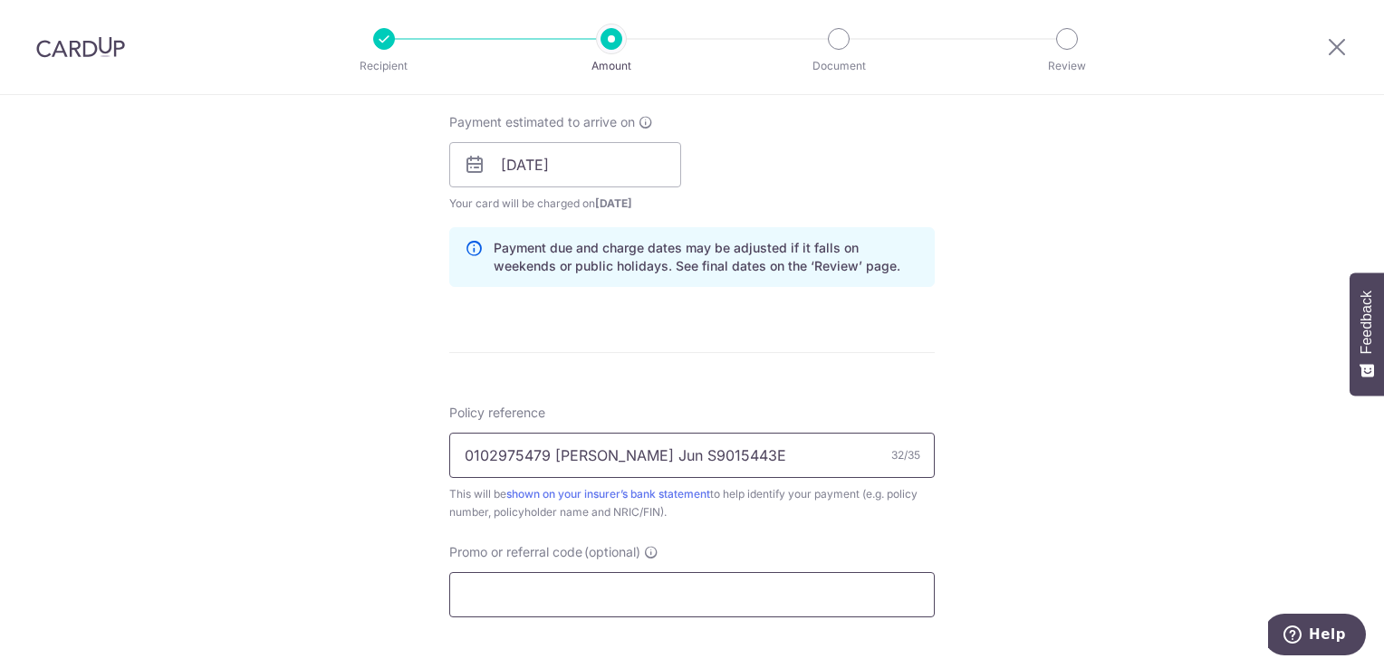
type input "0102975479 [PERSON_NAME] Jun S9015443E"
click at [788, 602] on input "Promo or referral code (optional)" at bounding box center [691, 594] width 485 height 45
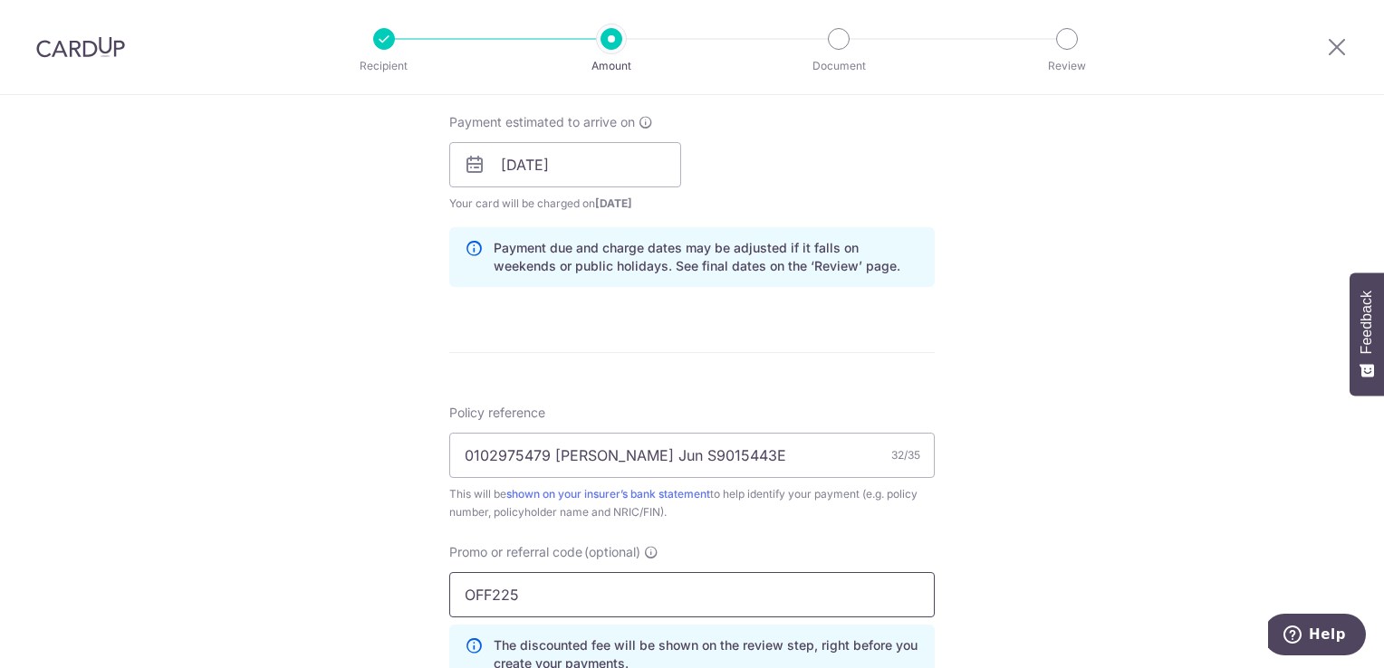
type input "OFF225"
click at [1011, 523] on div "Tell us more about your payment Enter payment amount SGD 547.57 547.57 Select C…" at bounding box center [692, 177] width 1384 height 1794
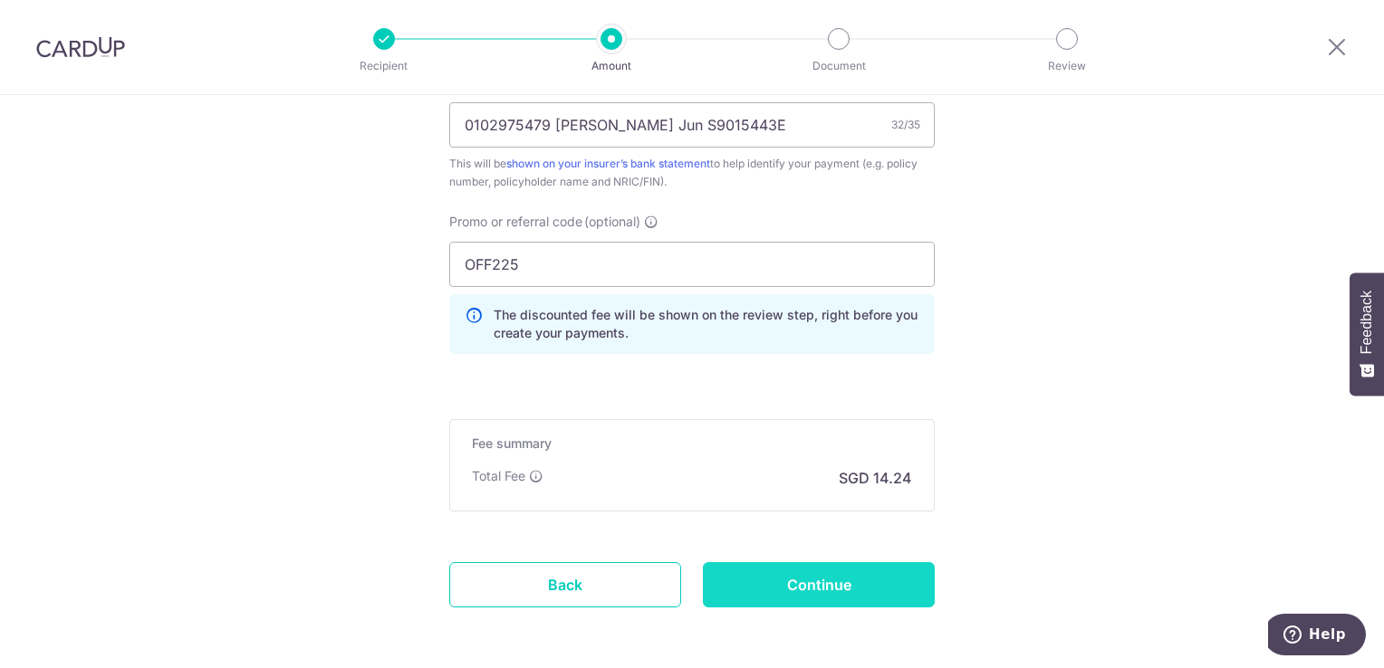
scroll to position [1177, 0]
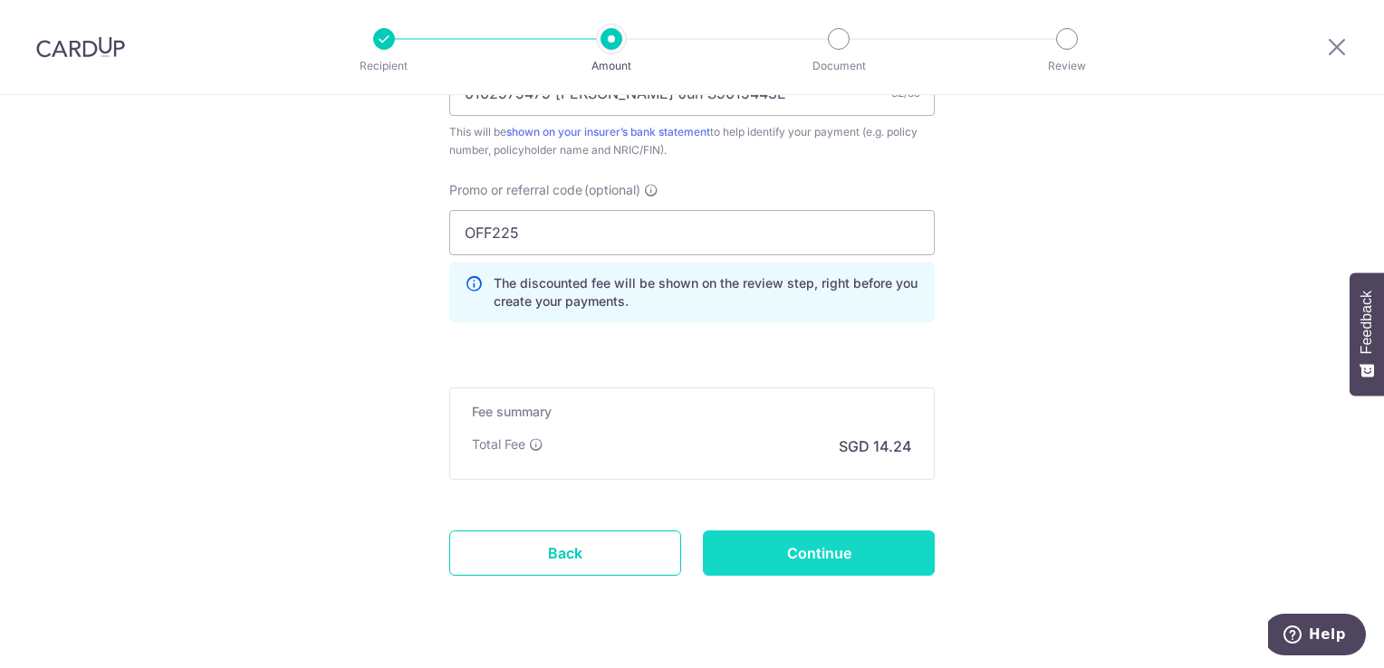
click at [804, 552] on input "Continue" at bounding box center [819, 553] width 232 height 45
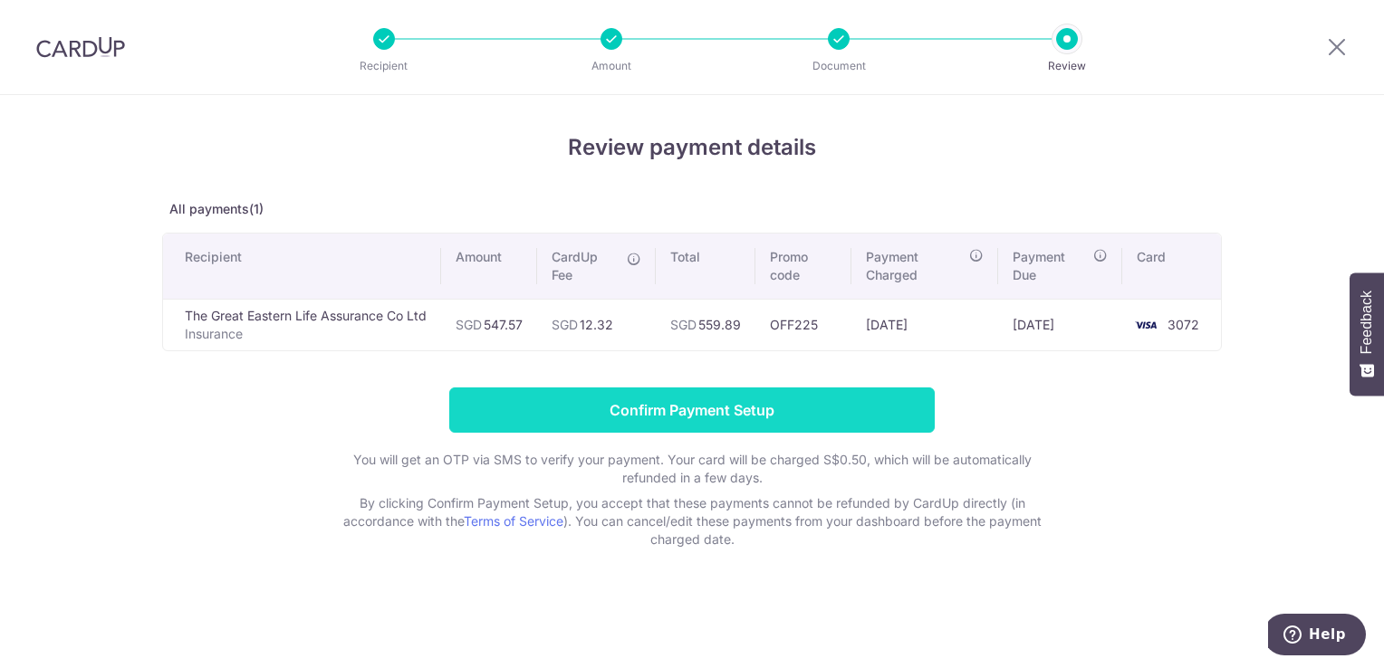
click at [733, 422] on input "Confirm Payment Setup" at bounding box center [691, 410] width 485 height 45
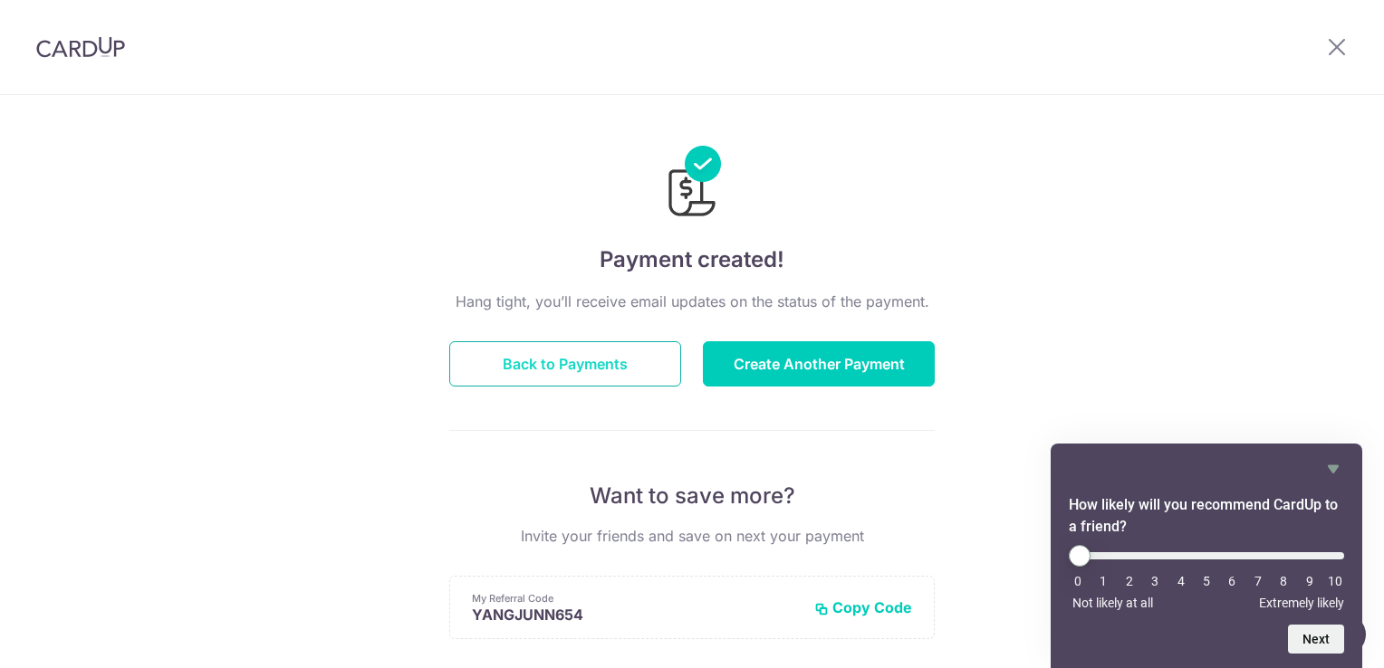
click at [541, 357] on button "Back to Payments" at bounding box center [565, 363] width 232 height 45
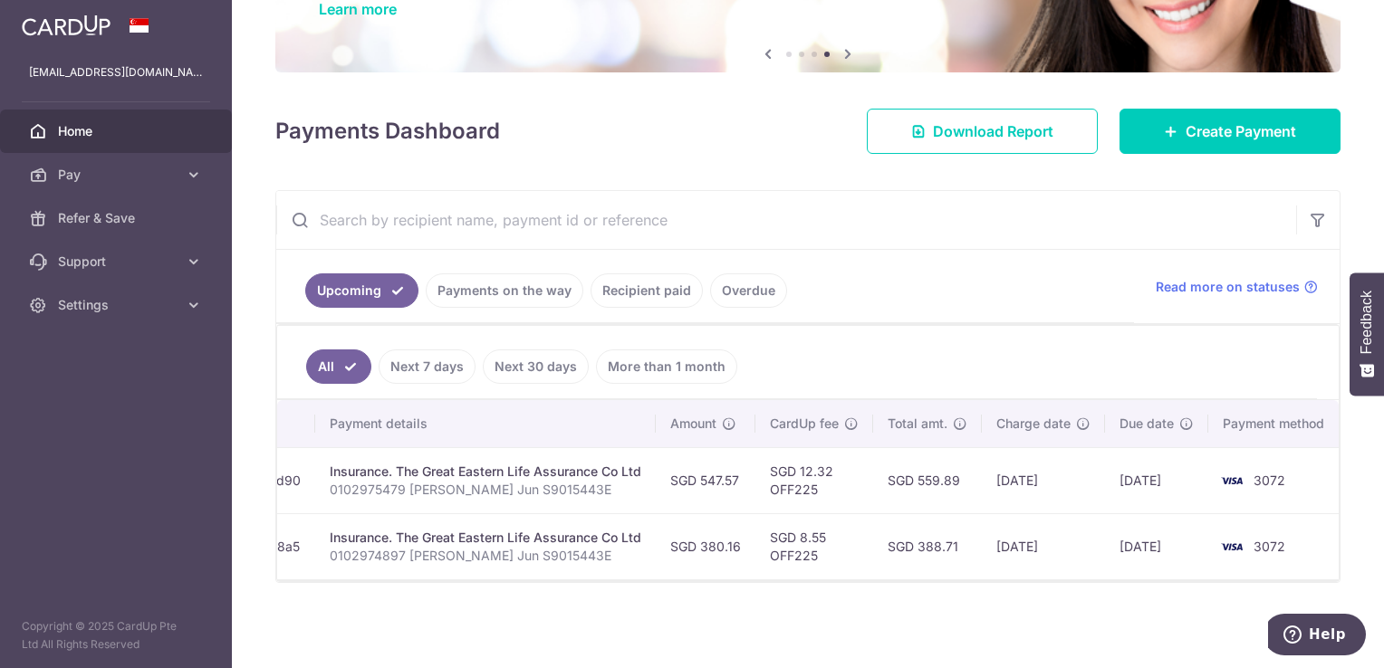
scroll to position [0, 341]
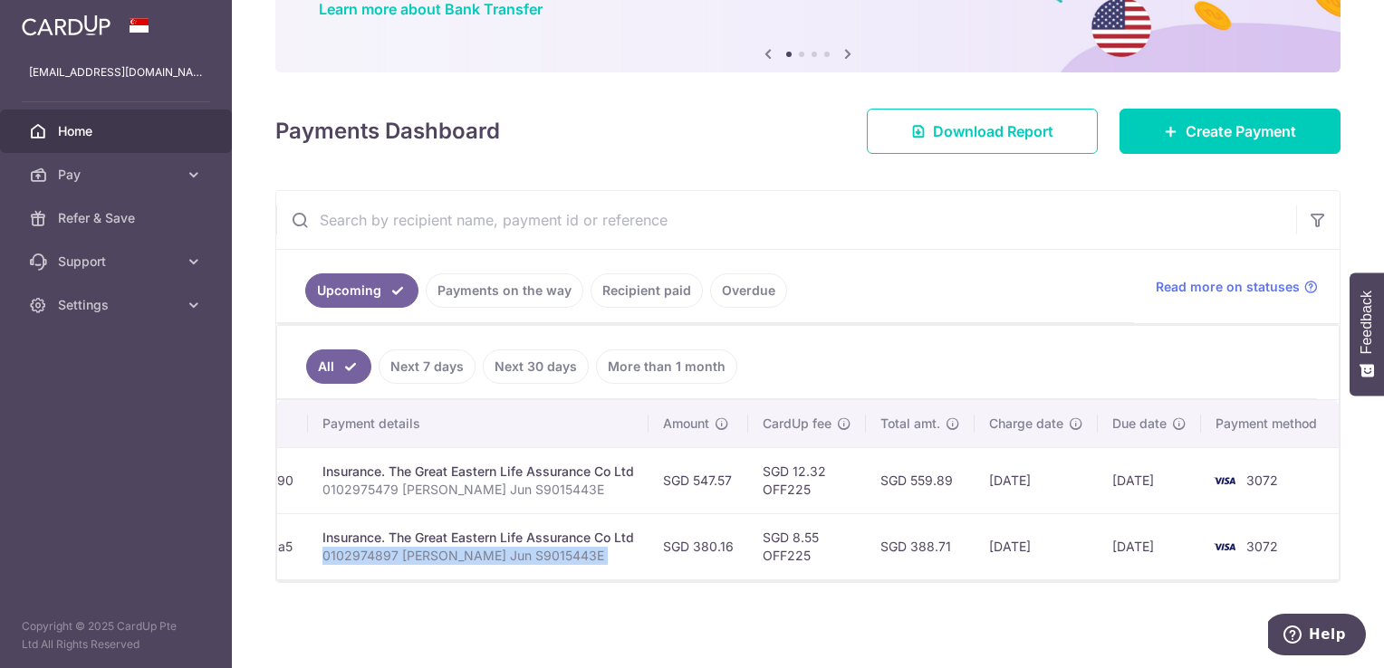
drag, startPoint x: 663, startPoint y: 570, endPoint x: 638, endPoint y: 570, distance: 24.5
click at [638, 570] on tr "Update payment Cancel payment Scheduled for charge txn_8204cbca8a5 Insurance. T…" at bounding box center [638, 546] width 1400 height 66
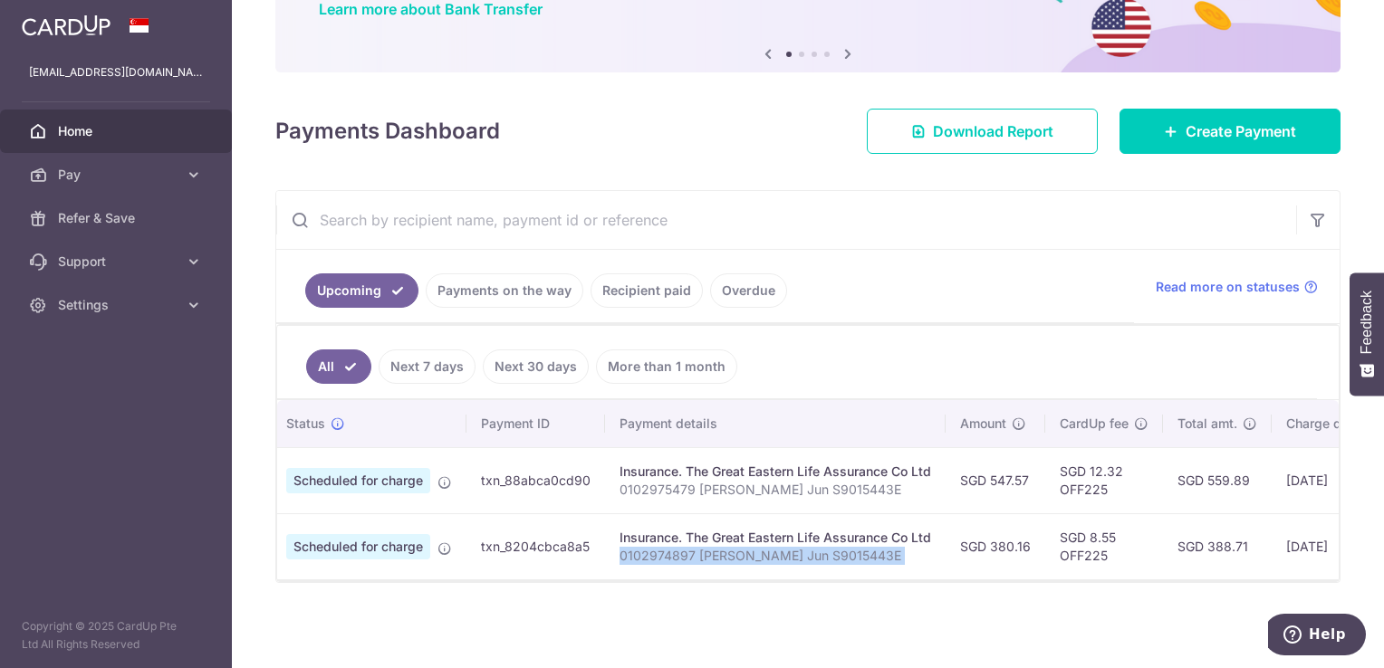
scroll to position [0, 0]
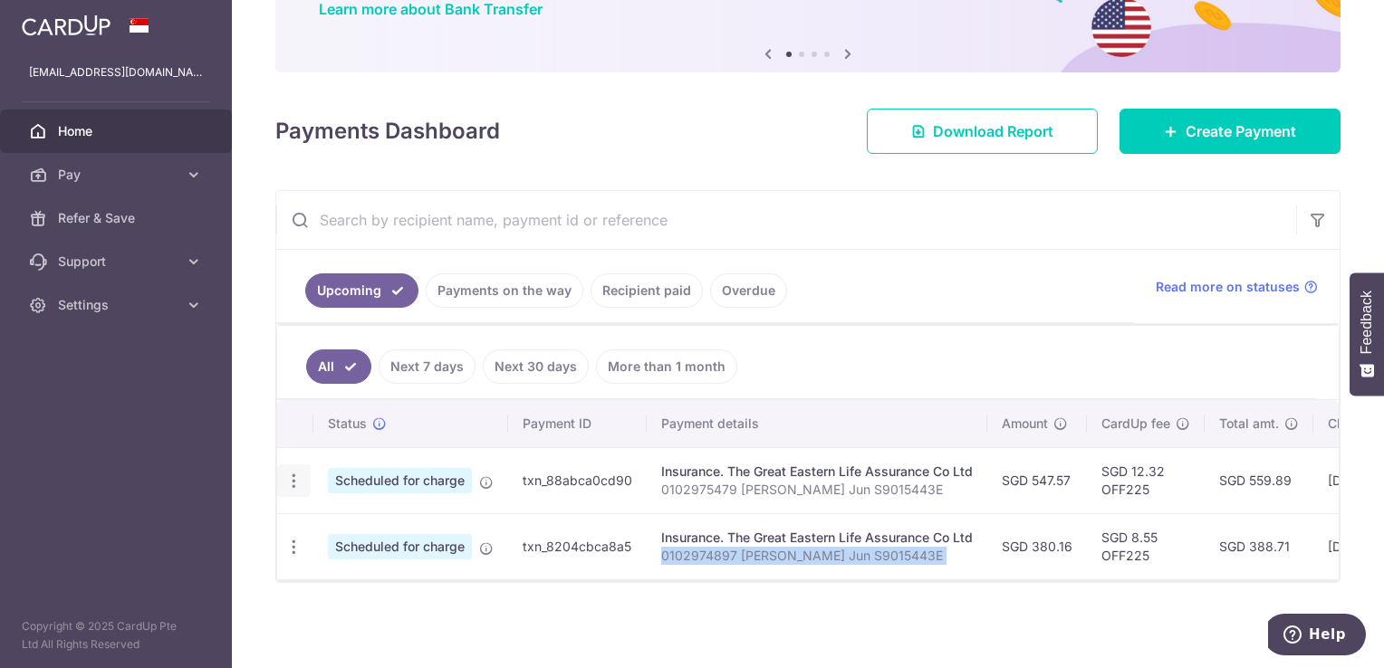
click at [298, 472] on icon "button" at bounding box center [293, 481] width 19 height 19
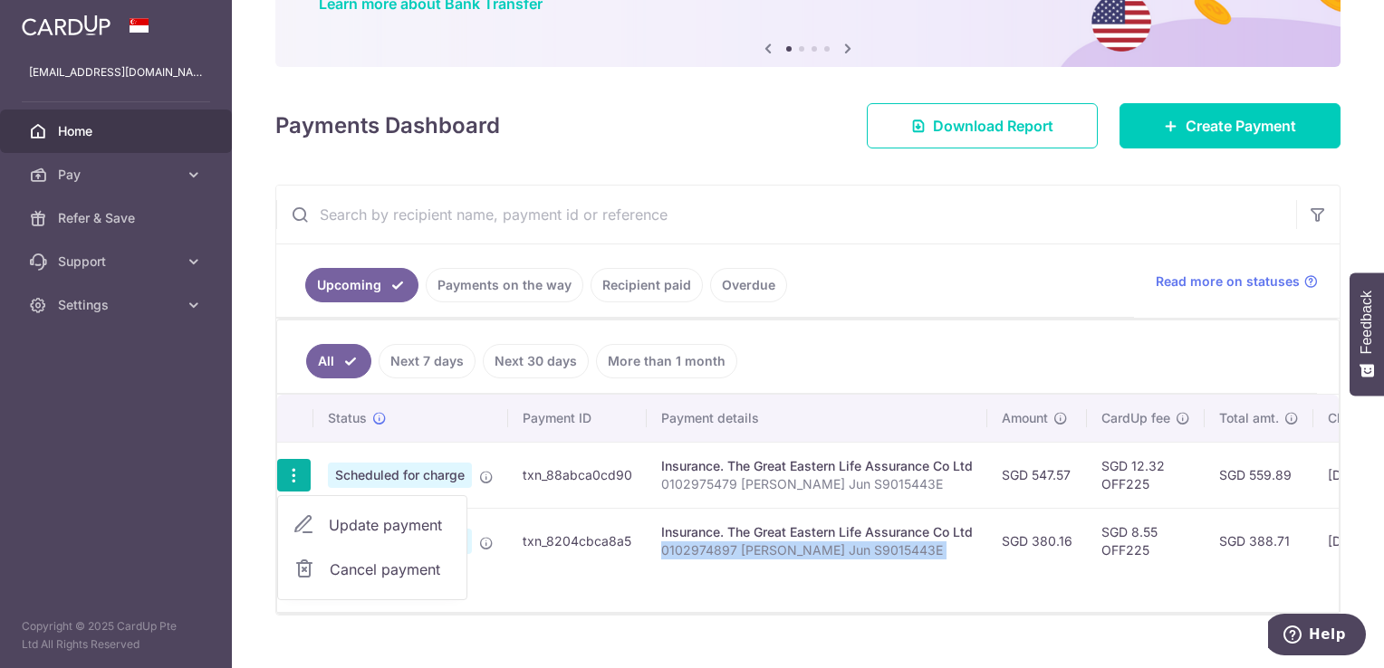
click at [350, 523] on span "Update payment" at bounding box center [390, 525] width 123 height 22
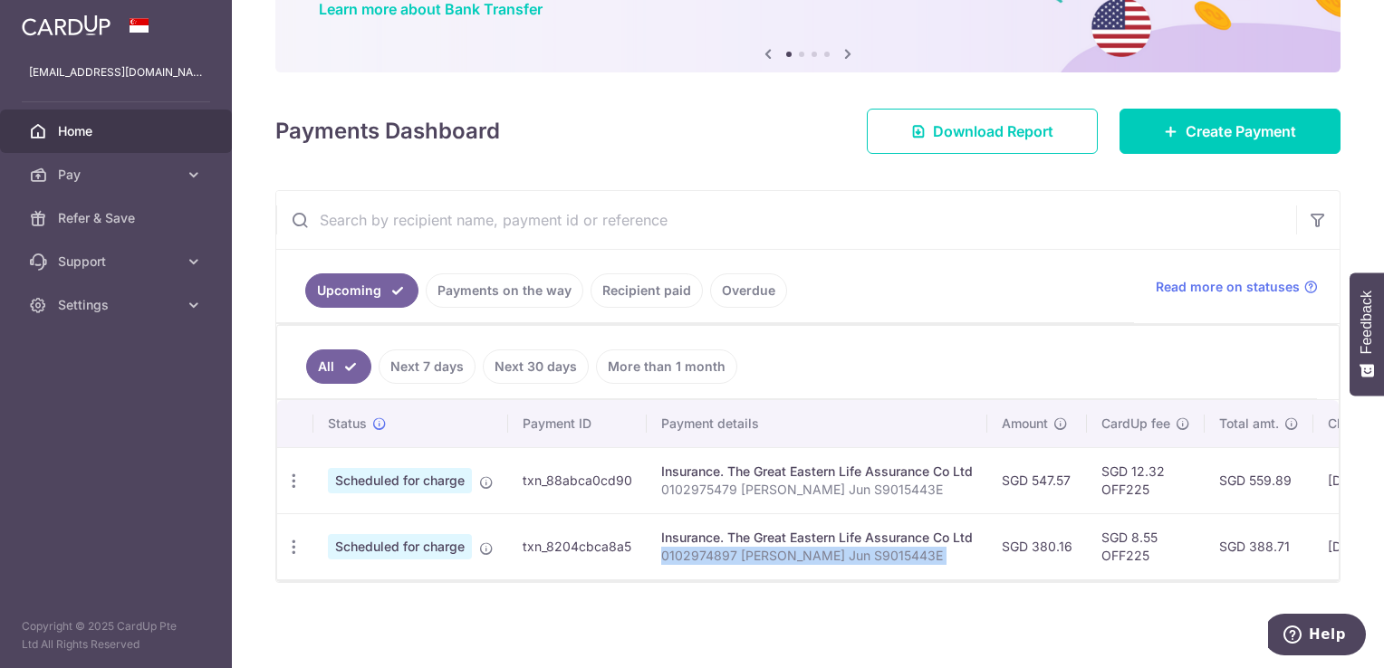
radio input "true"
type input "547.57"
type input "[DATE]"
type input "0102975479 [PERSON_NAME] Jun S9015443E"
type input "OFF225"
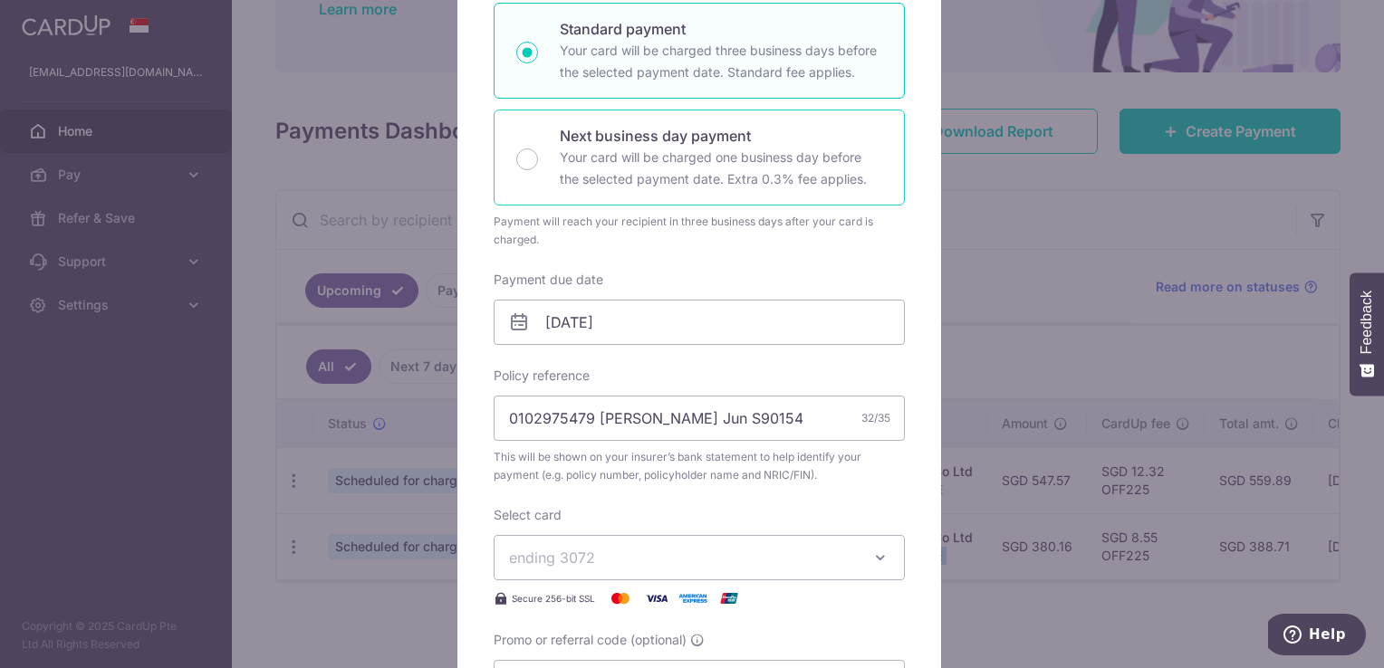
scroll to position [453, 0]
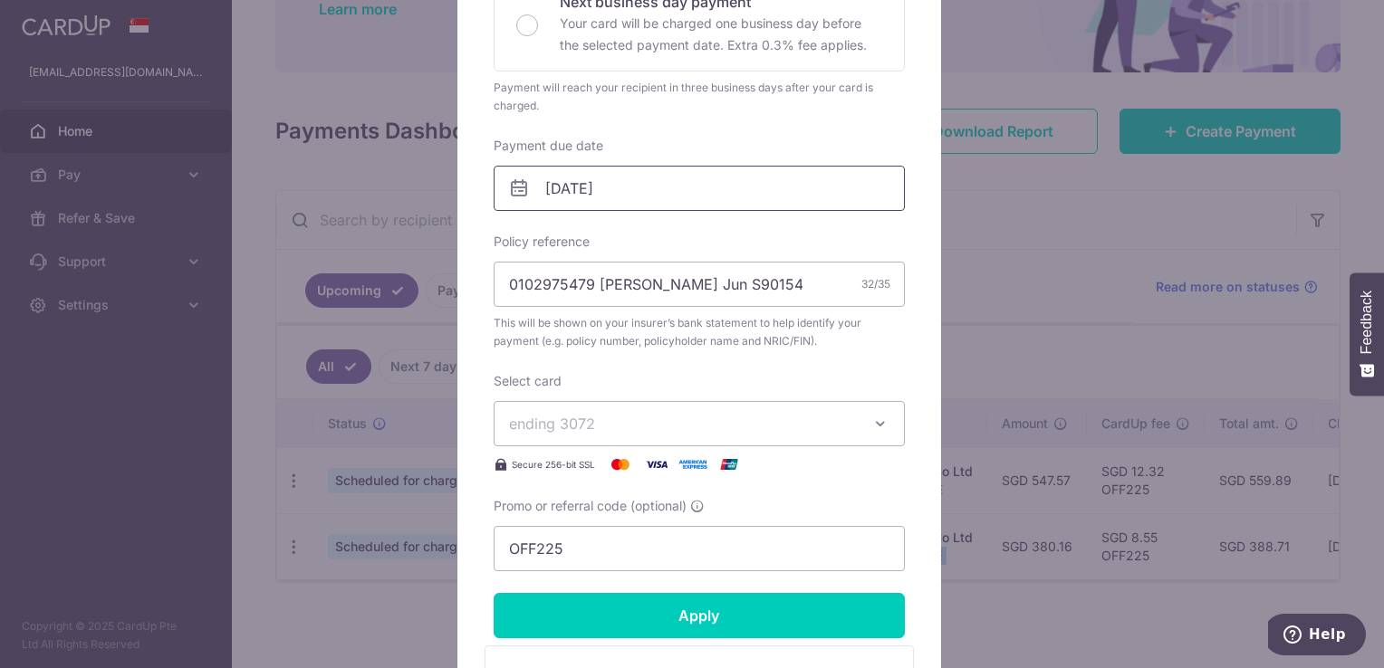
click at [639, 181] on input "[DATE]" at bounding box center [699, 188] width 411 height 45
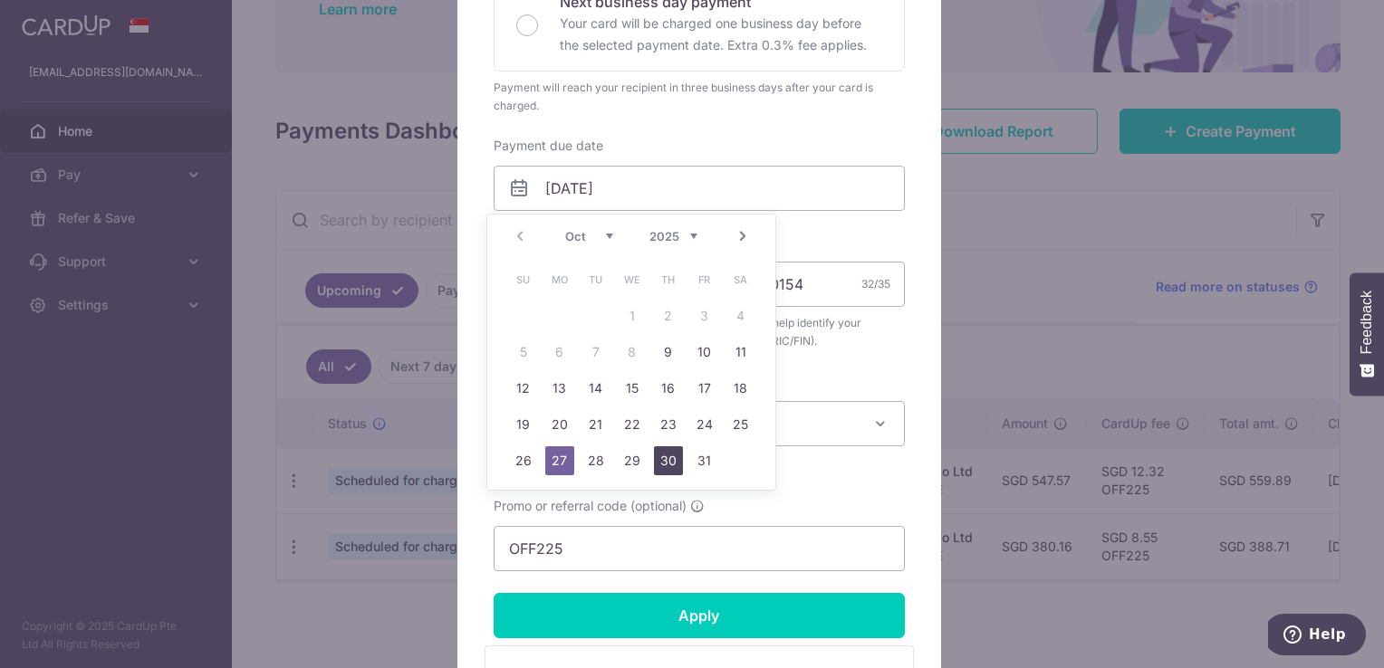
click at [668, 455] on link "30" at bounding box center [668, 460] width 29 height 29
type input "[DATE]"
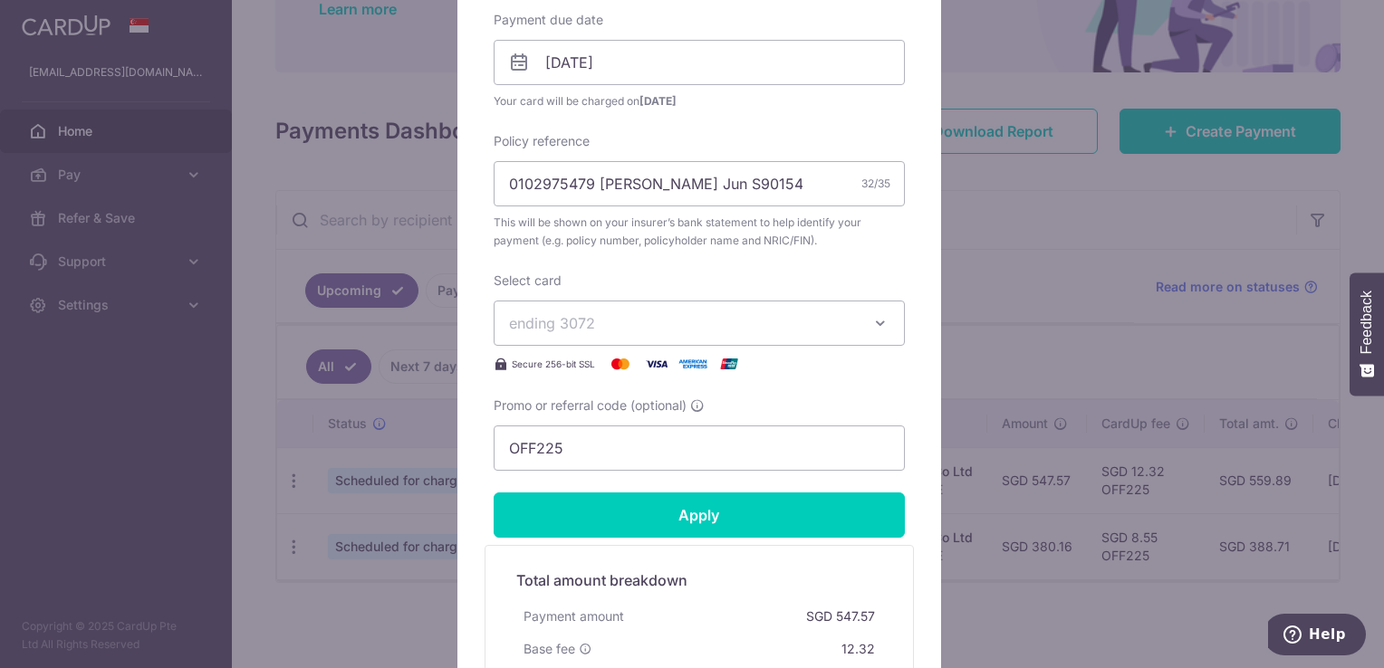
scroll to position [634, 0]
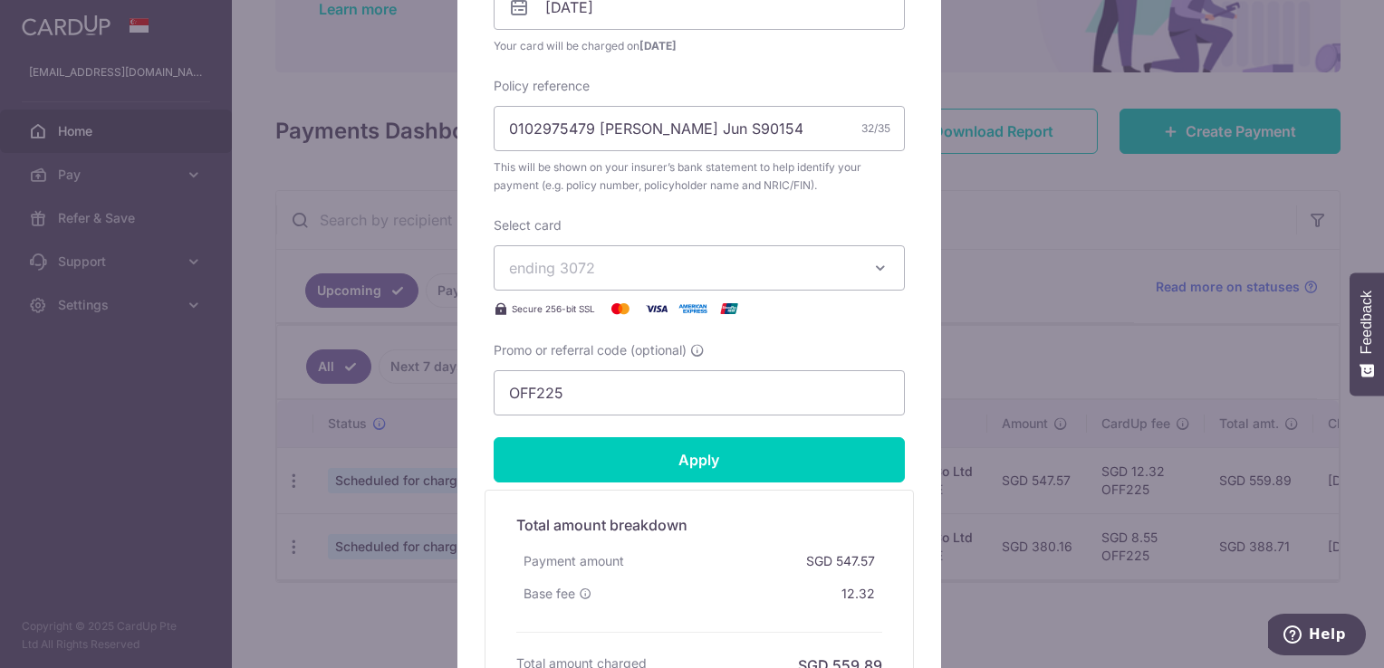
click at [784, 270] on span "ending 3072" at bounding box center [683, 268] width 348 height 22
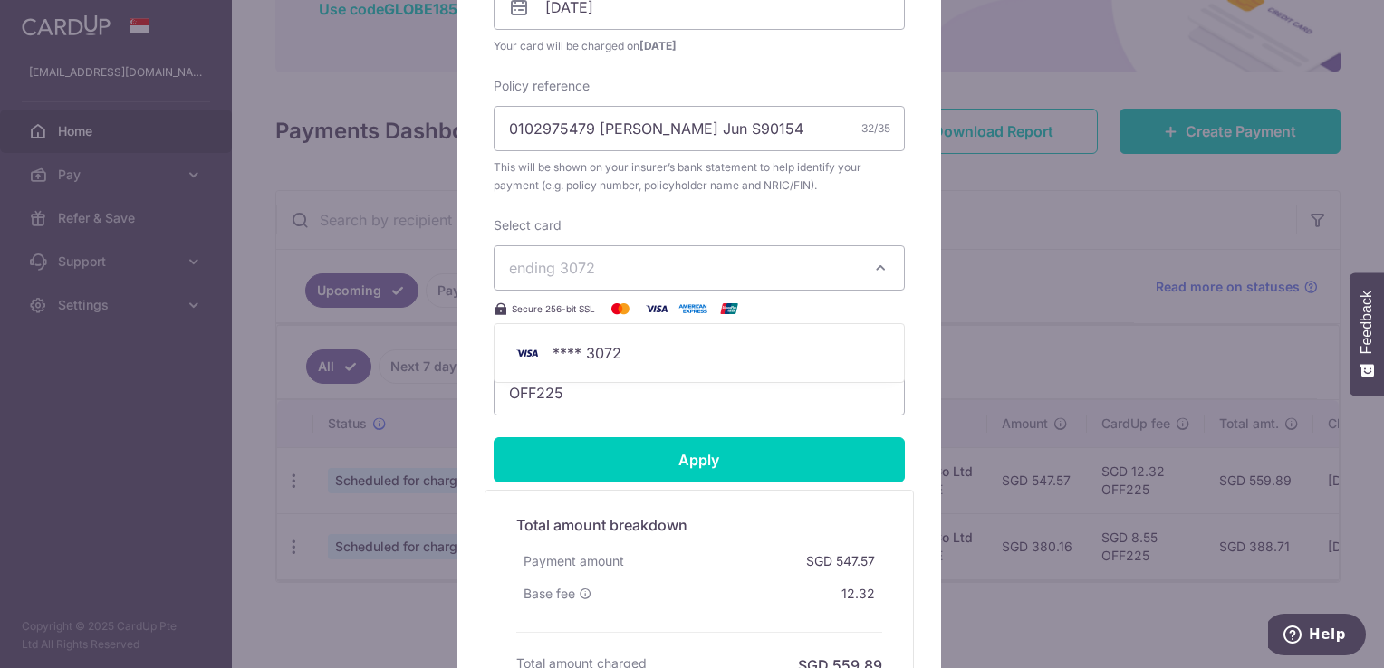
click at [784, 270] on span "ending 3072" at bounding box center [683, 268] width 348 height 22
click at [793, 346] on span "**** 3072" at bounding box center [699, 353] width 380 height 22
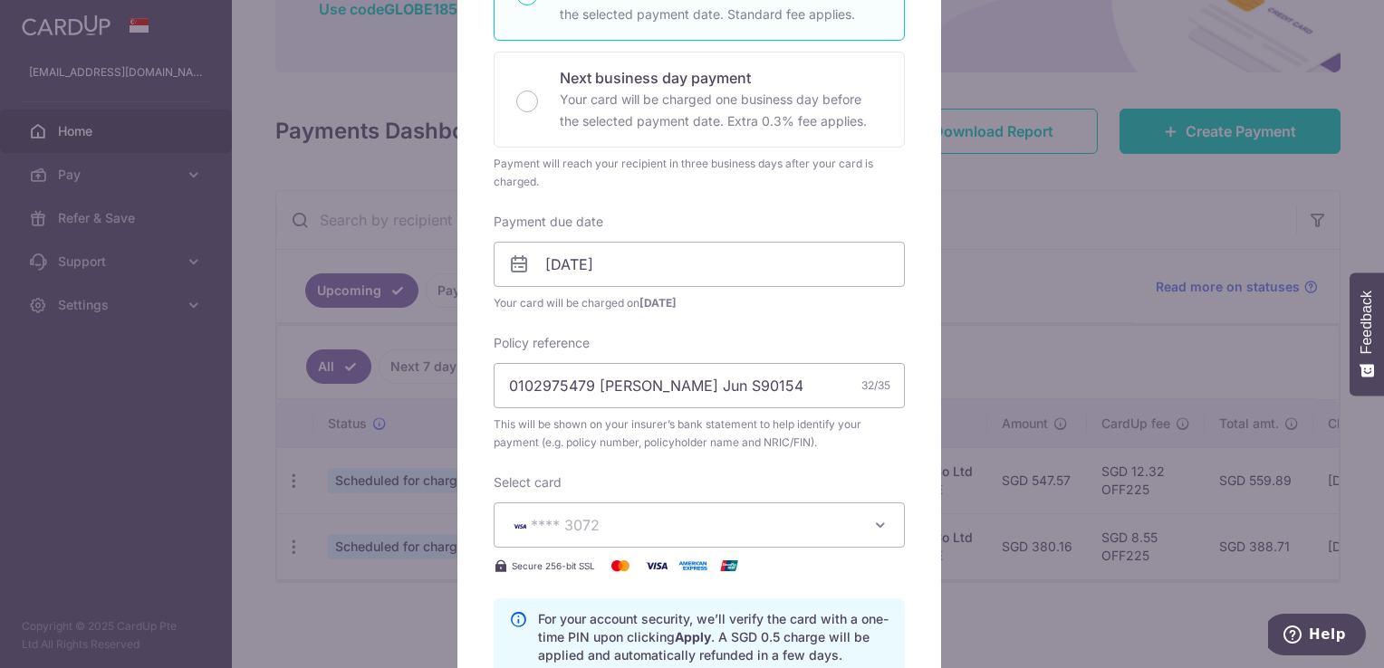
scroll to position [189, 0]
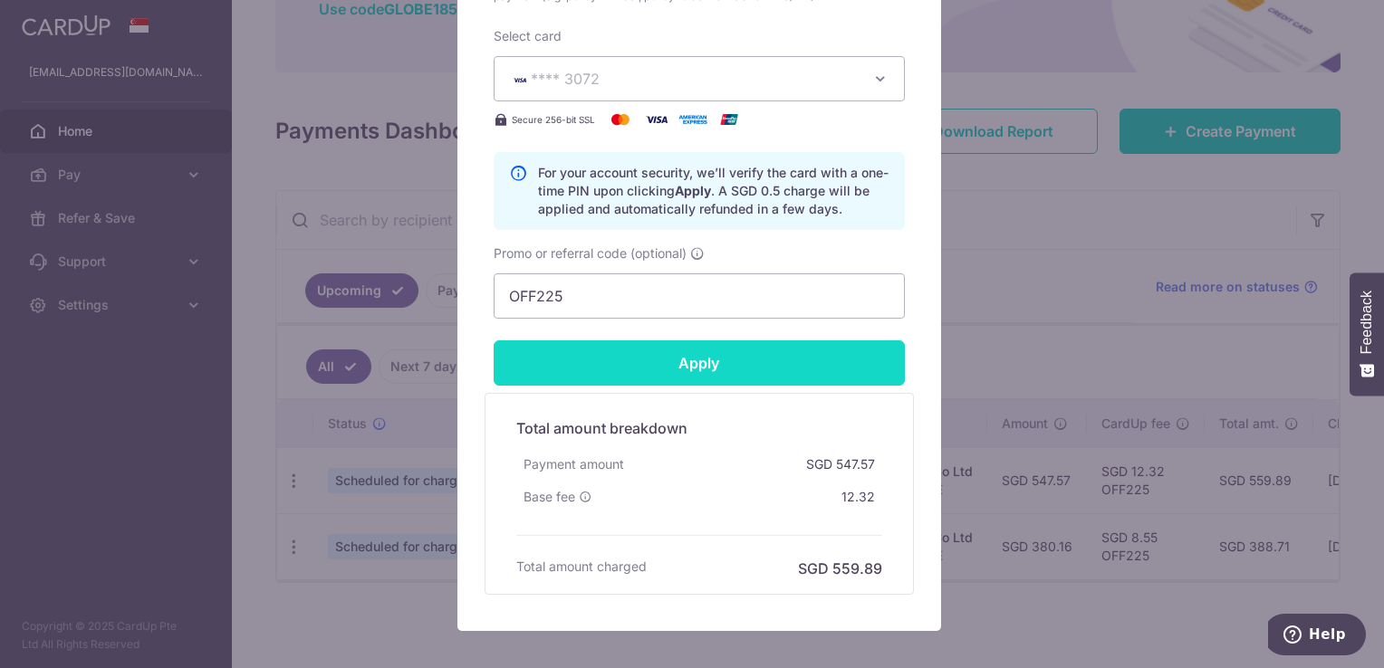
click at [775, 364] on input "Apply" at bounding box center [699, 363] width 411 height 45
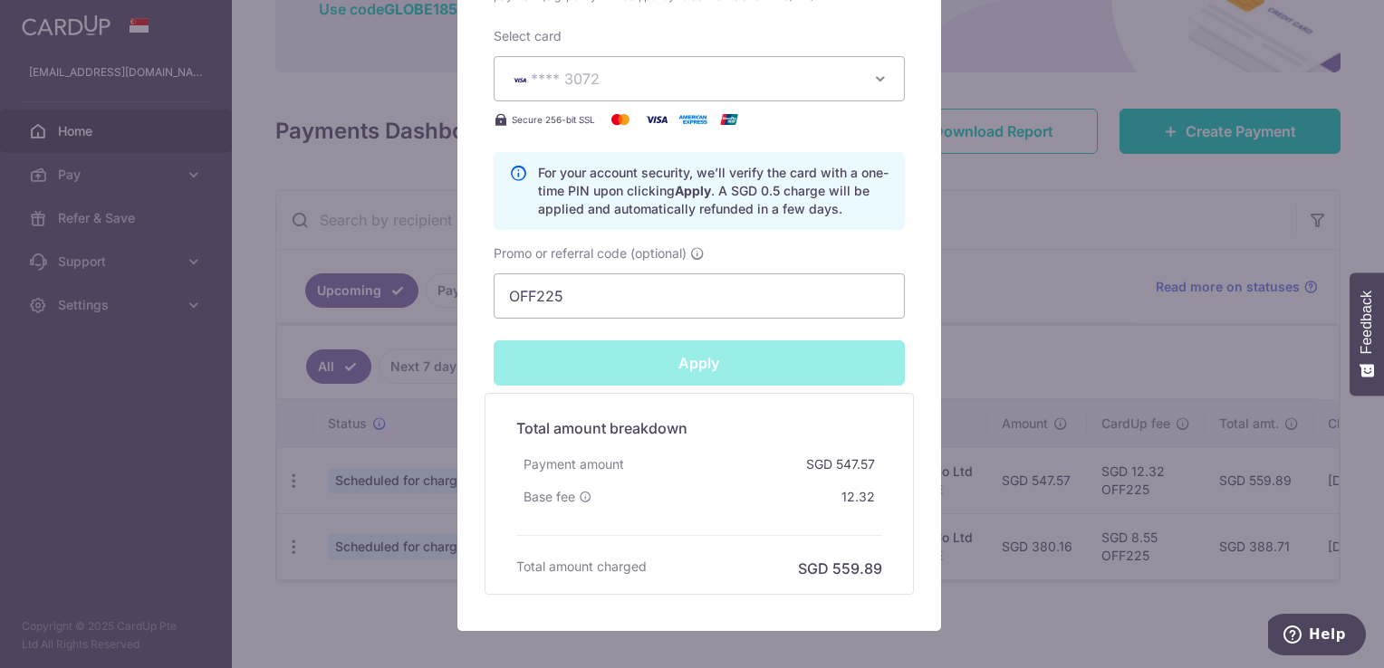
type input "Successfully Applied"
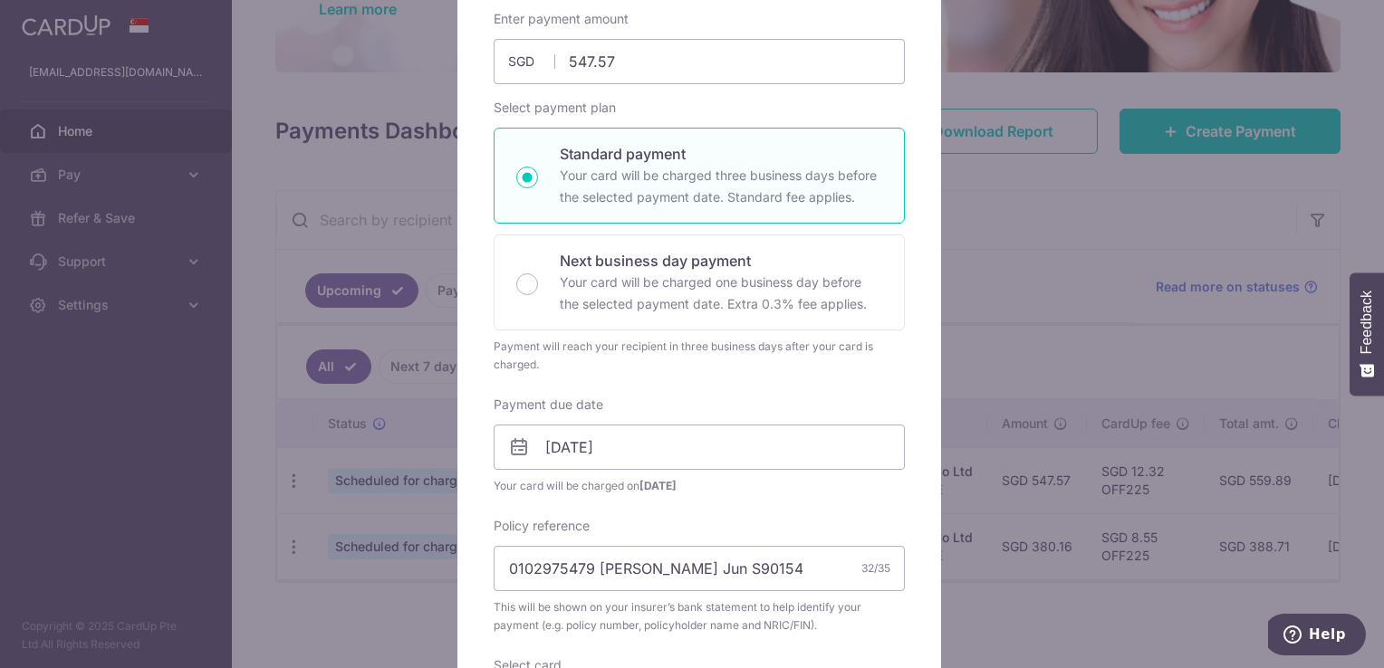
scroll to position [0, 0]
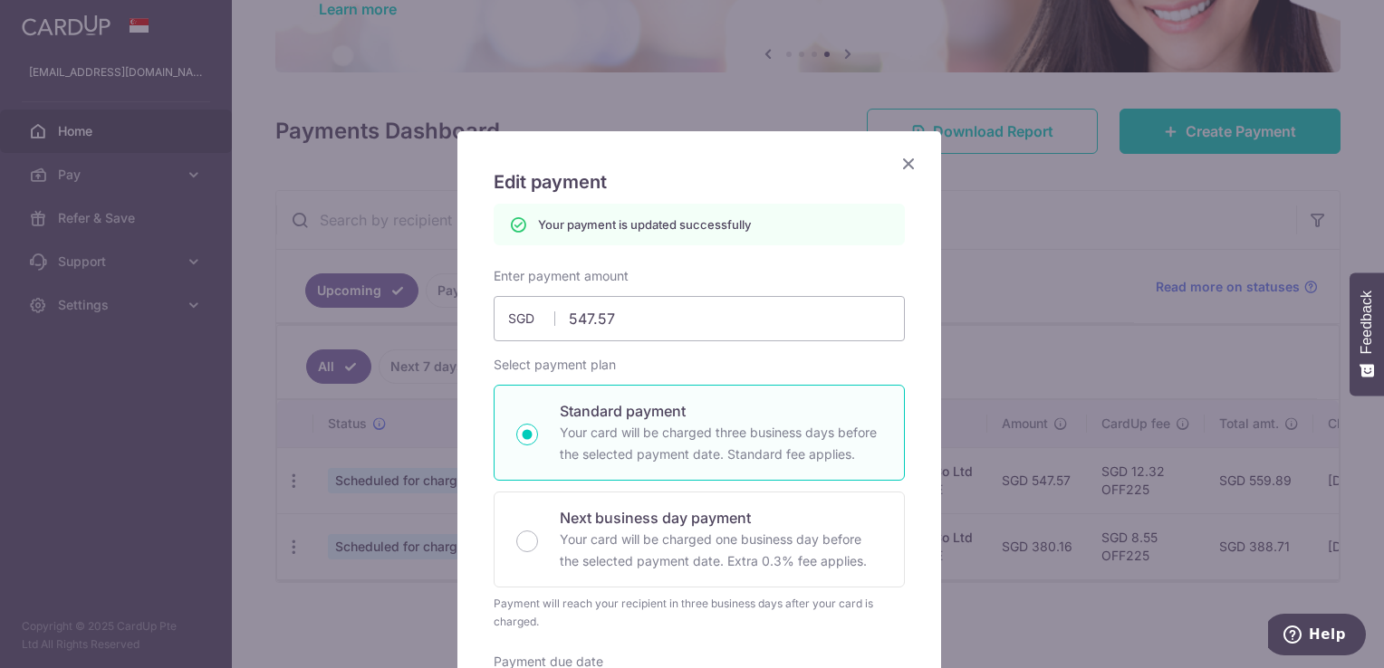
click at [898, 165] on icon "Close" at bounding box center [908, 163] width 22 height 23
